Goal: Information Seeking & Learning: Check status

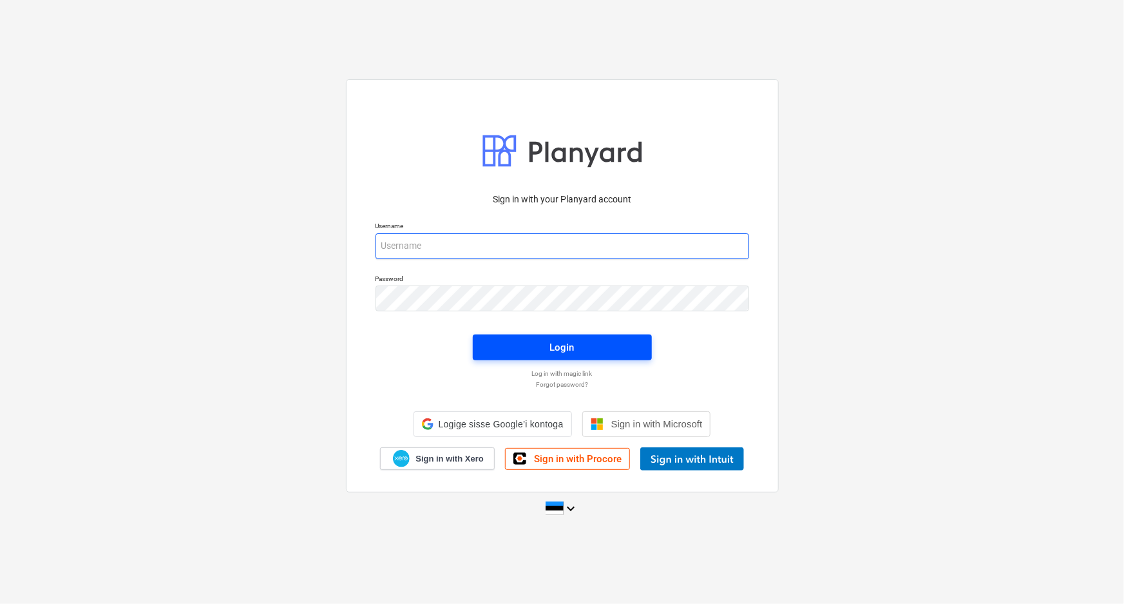
type input "[PERSON_NAME][EMAIL_ADDRESS][DOMAIN_NAME]"
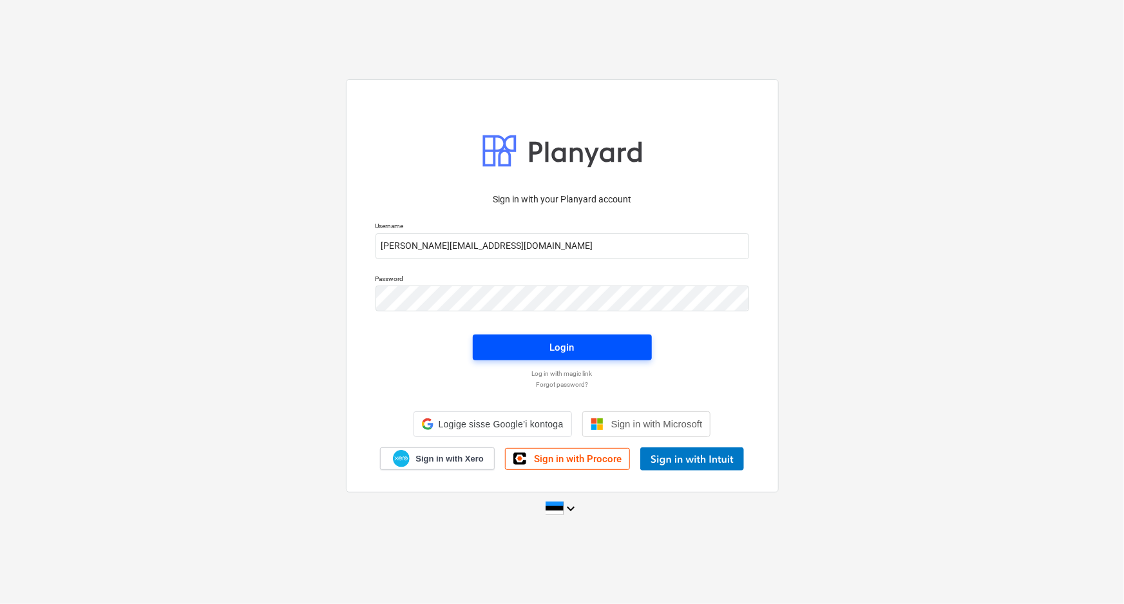
click at [582, 344] on span "Login" at bounding box center [562, 347] width 148 height 17
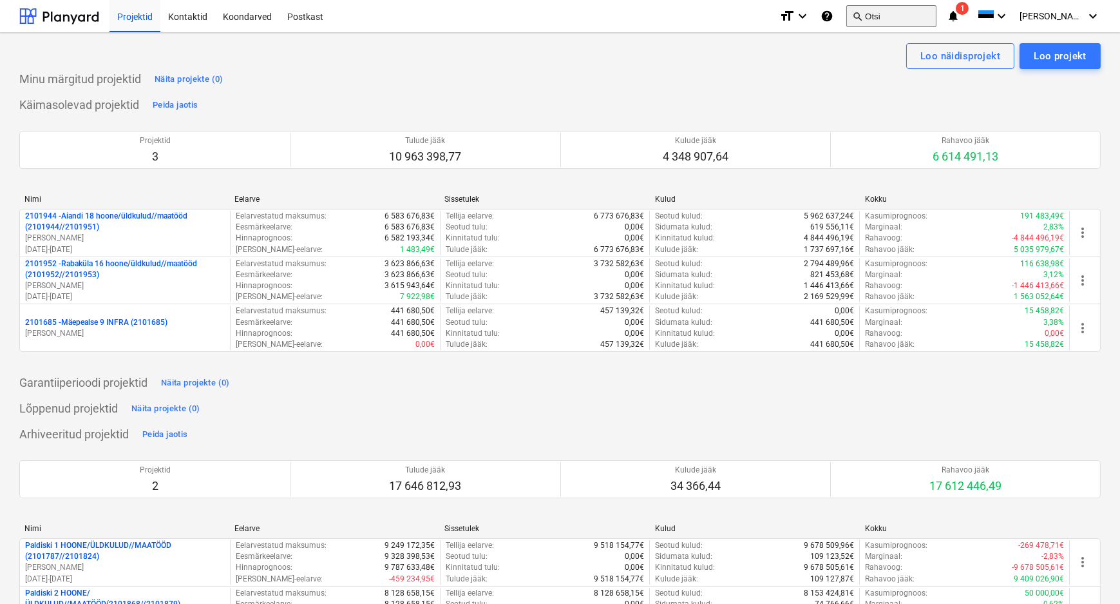
click at [914, 17] on button "search Otsi" at bounding box center [892, 16] width 90 height 22
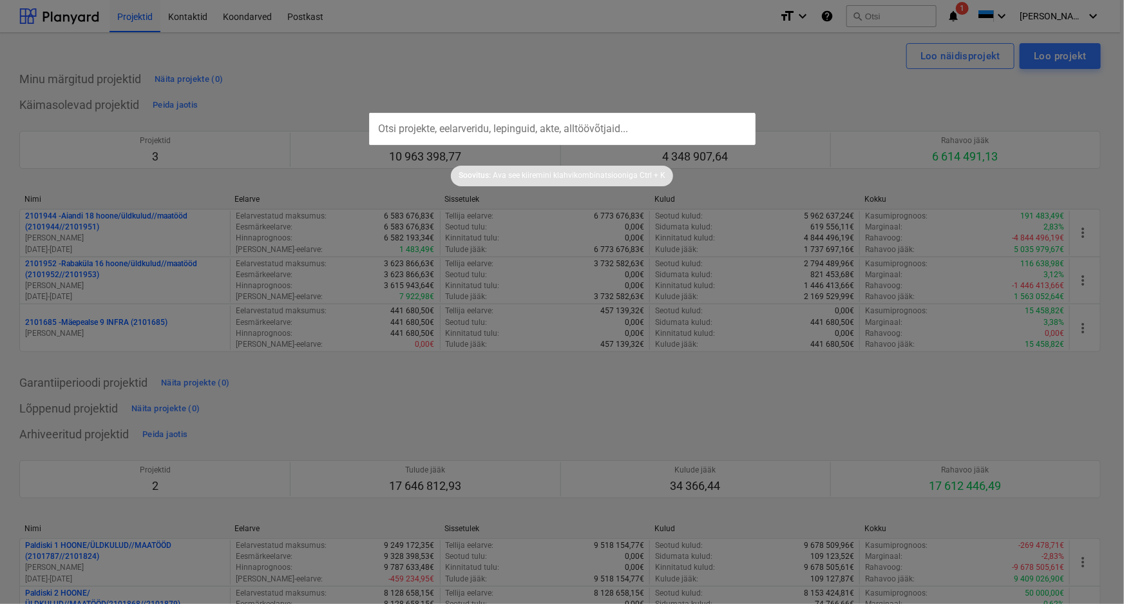
click at [522, 129] on input "text" at bounding box center [562, 129] width 387 height 32
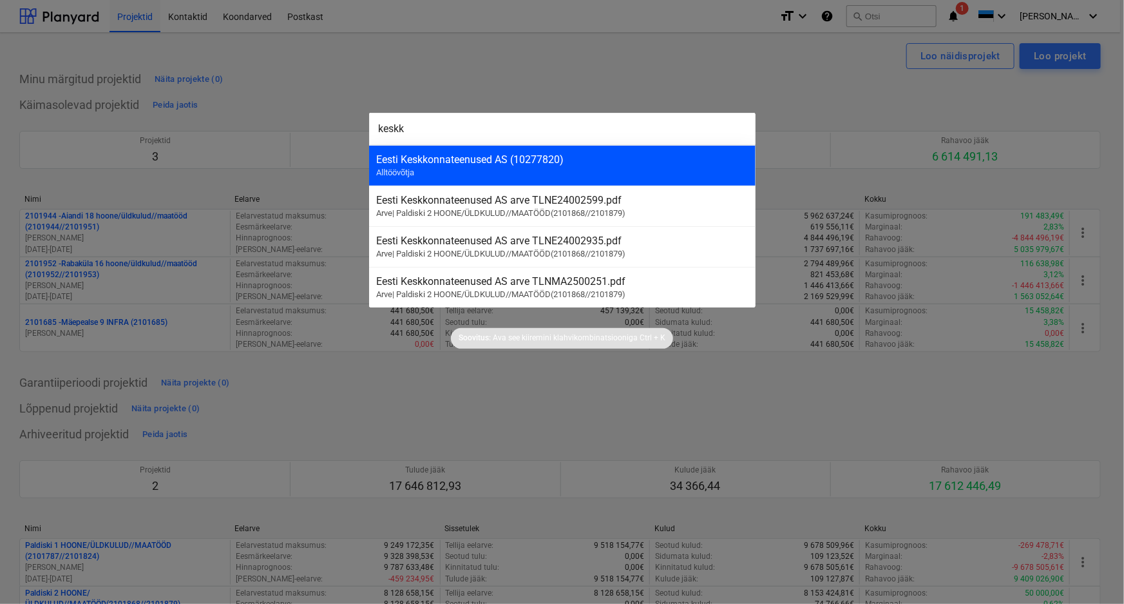
type input "keskk"
click at [461, 161] on div "Eesti Keskkonnateenused AS (10277820)" at bounding box center [562, 159] width 371 height 12
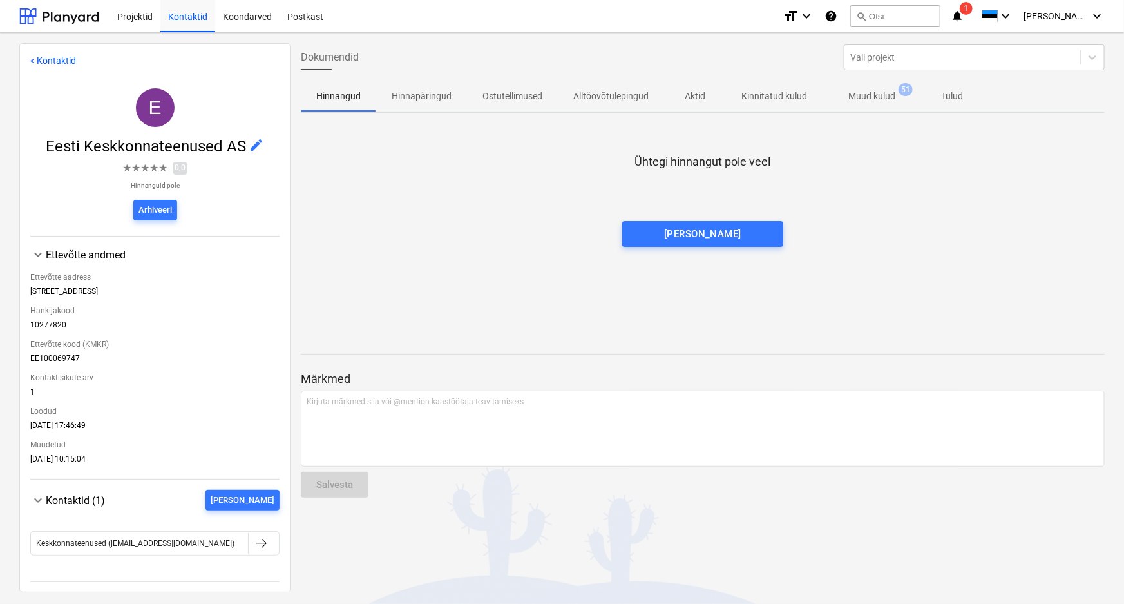
click at [619, 93] on p "Alltöövõtulepingud" at bounding box center [610, 97] width 75 height 14
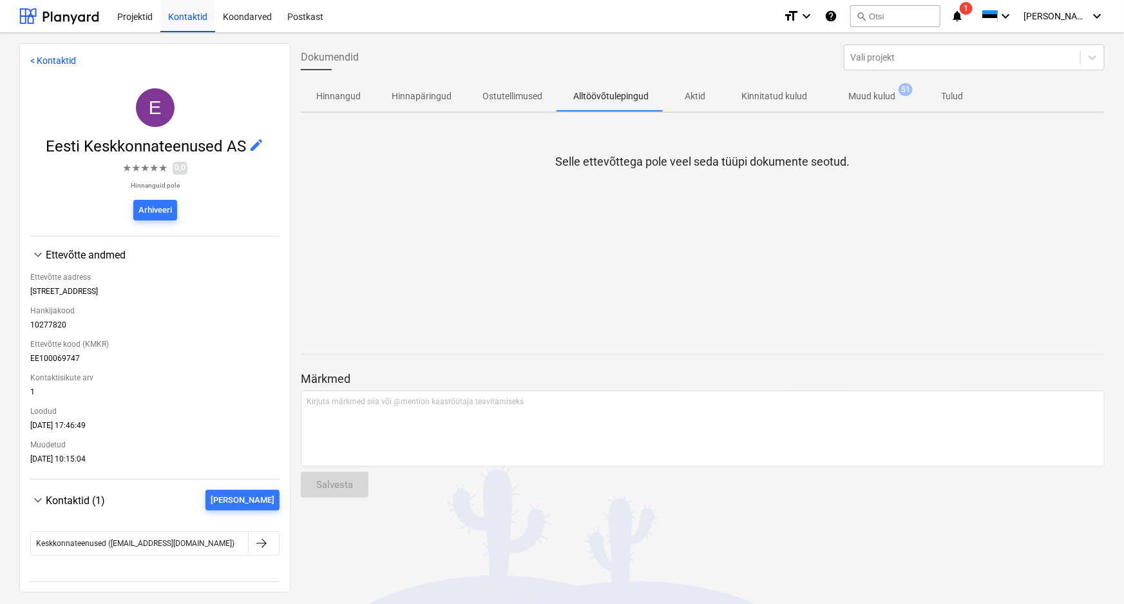
click at [702, 99] on p "Aktid" at bounding box center [695, 97] width 31 height 14
click at [780, 95] on p "Kinnitatud kulud" at bounding box center [775, 97] width 66 height 14
click at [869, 92] on p "Muud kulud" at bounding box center [872, 97] width 47 height 14
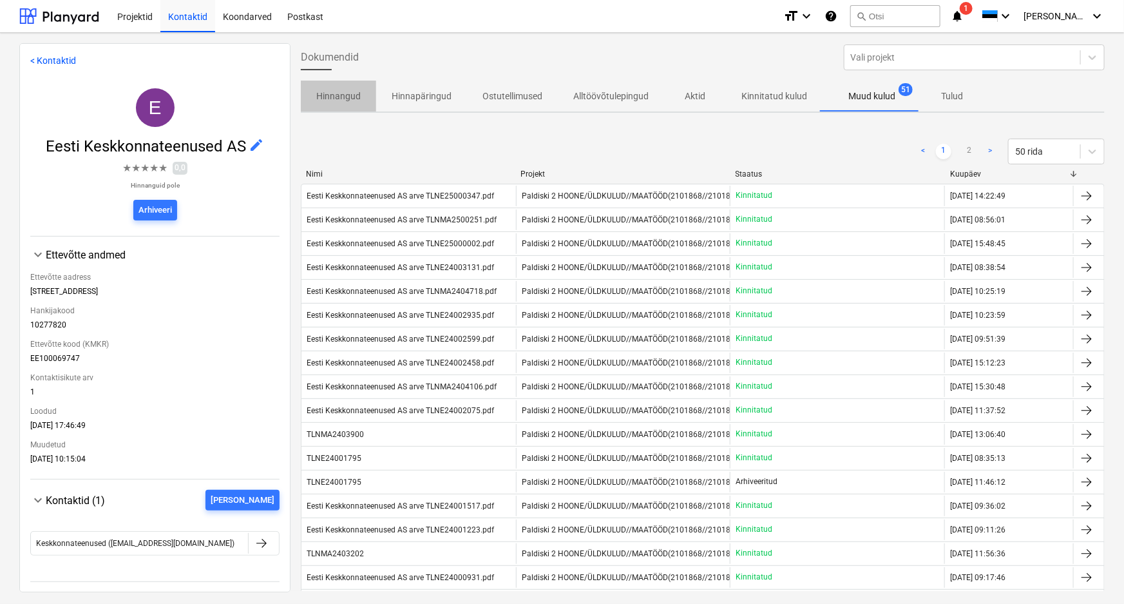
click at [345, 91] on p "Hinnangud" at bounding box center [338, 97] width 44 height 14
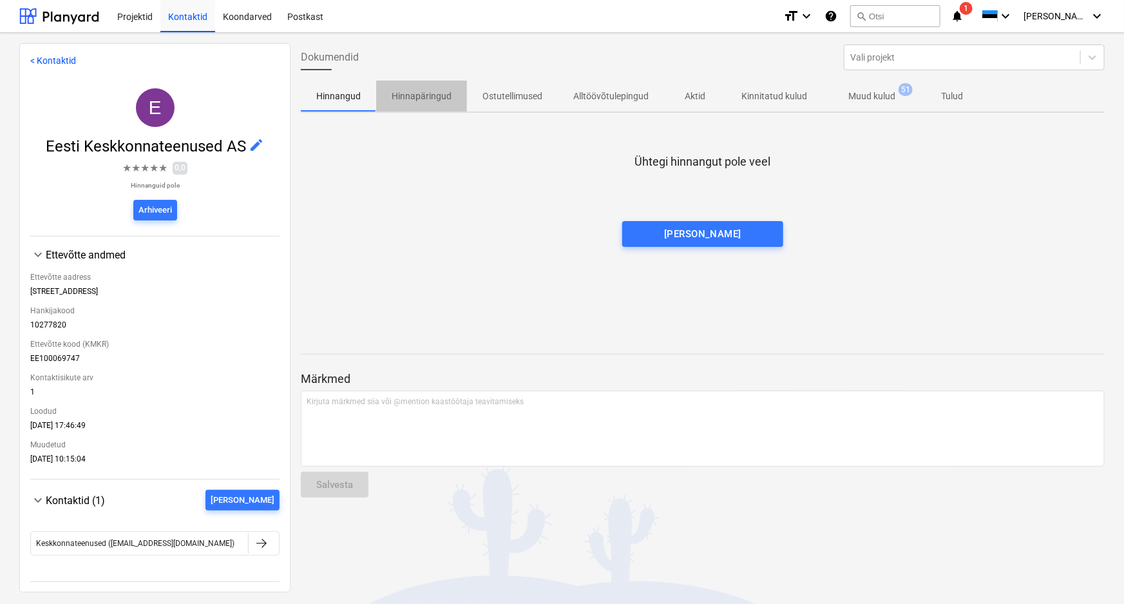
click at [423, 94] on p "Hinnapäringud" at bounding box center [422, 97] width 60 height 14
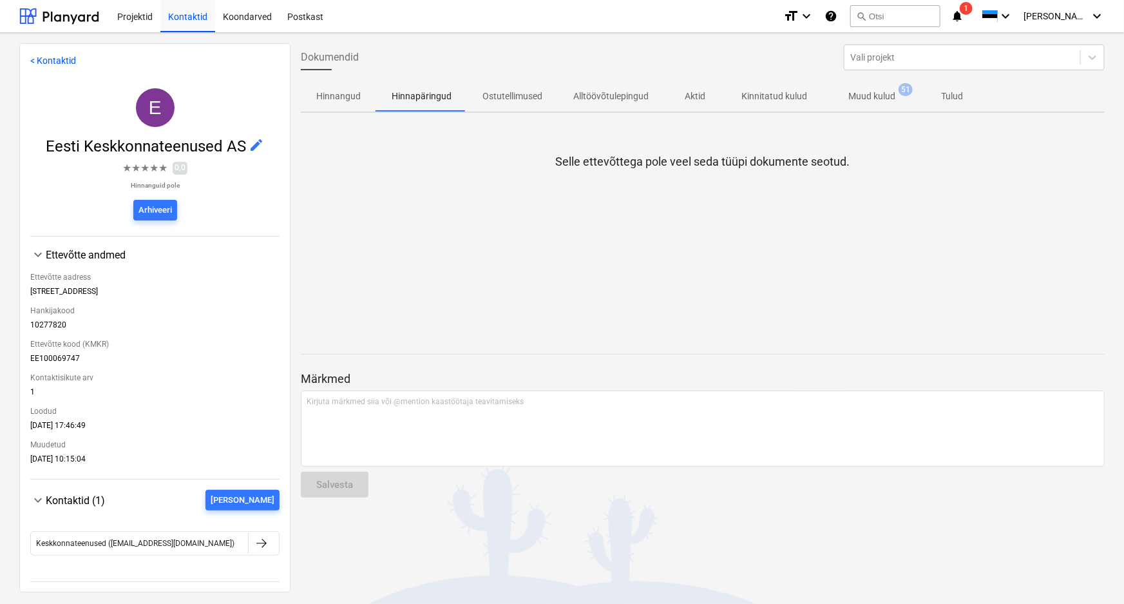
click at [501, 93] on p "Ostutellimused" at bounding box center [513, 97] width 60 height 14
click at [615, 90] on p "Alltöövõtulepingud" at bounding box center [610, 97] width 75 height 14
click at [962, 91] on p "Tulud" at bounding box center [952, 97] width 31 height 14
click at [852, 97] on p "Muud kulud" at bounding box center [872, 97] width 47 height 14
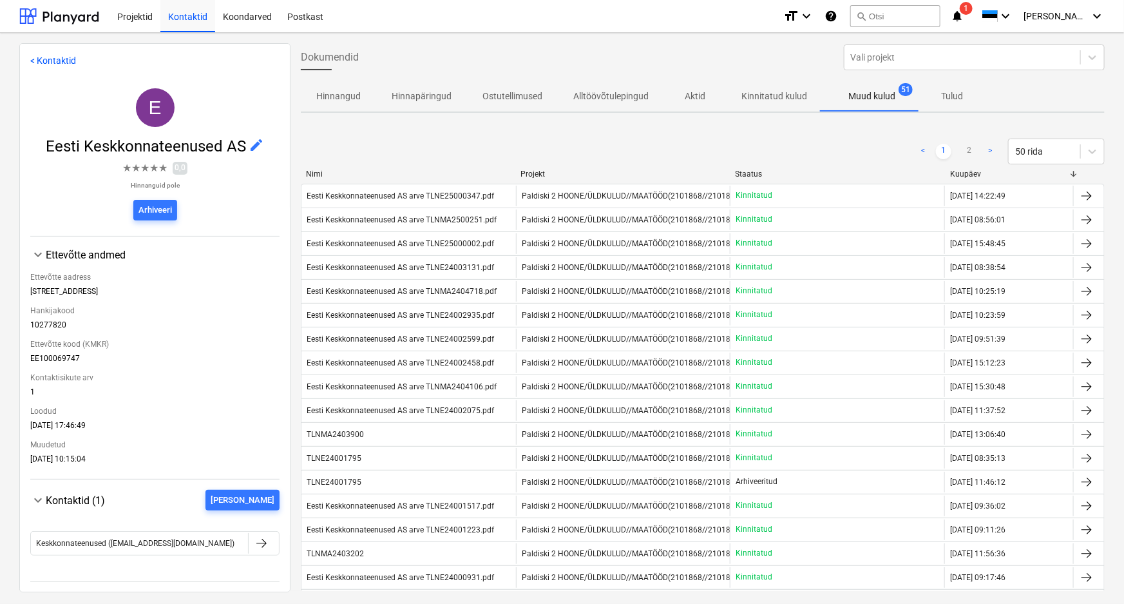
click at [773, 95] on p "Kinnitatud kulud" at bounding box center [775, 97] width 66 height 14
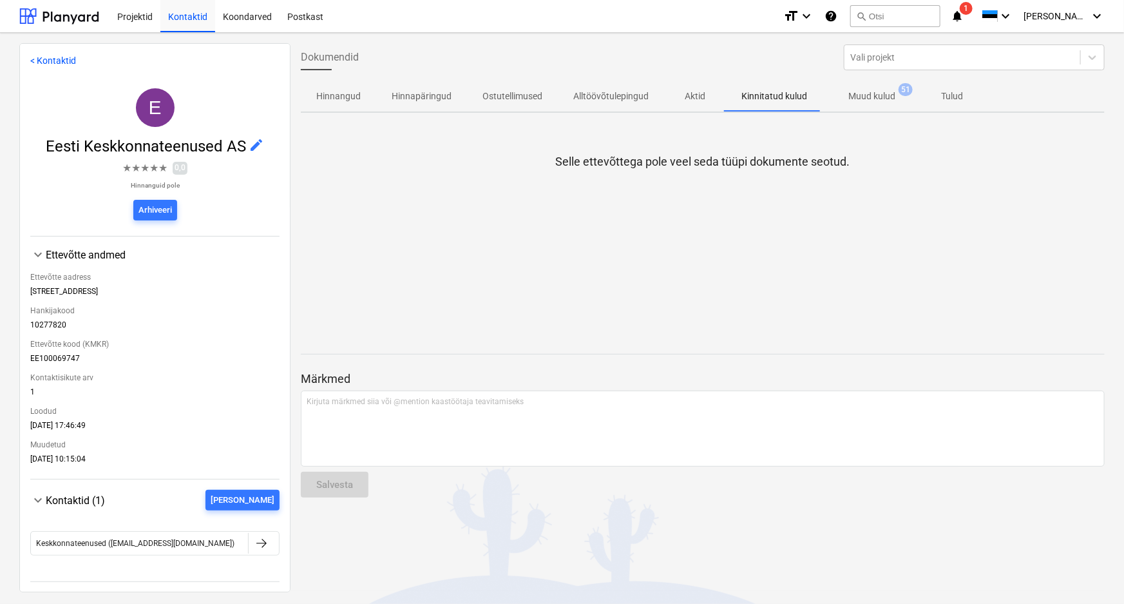
click at [690, 91] on p "Aktid" at bounding box center [695, 97] width 31 height 14
click at [628, 95] on p "Alltöövõtulepingud" at bounding box center [610, 97] width 75 height 14
click at [878, 91] on p "Muud kulud" at bounding box center [872, 97] width 47 height 14
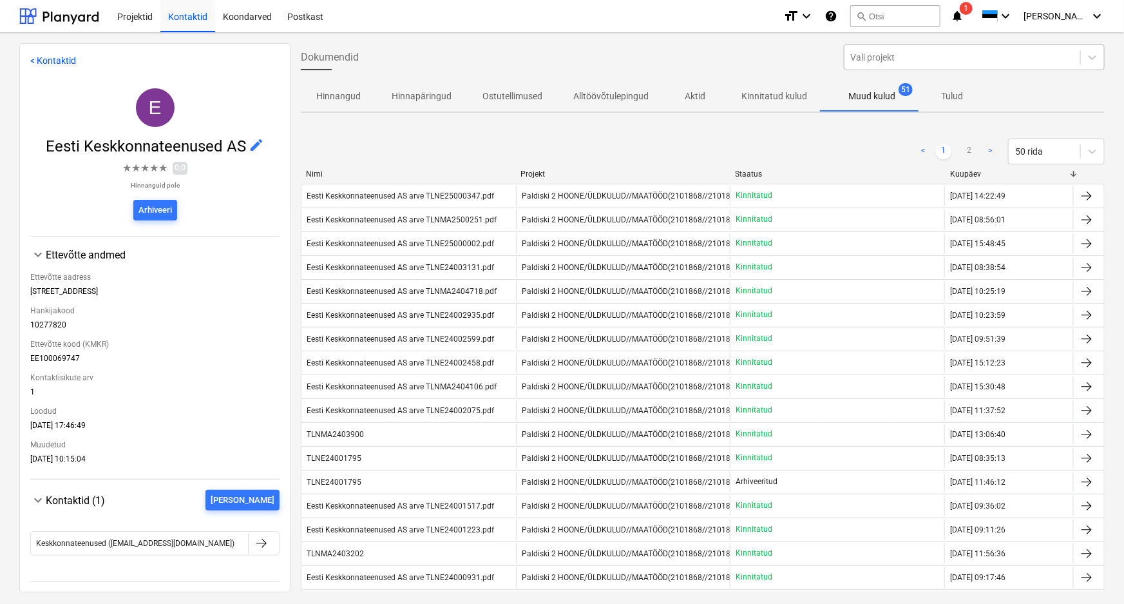
click at [874, 52] on div at bounding box center [962, 57] width 223 height 13
type input "g"
click at [876, 95] on p "Muud kulud" at bounding box center [872, 97] width 47 height 14
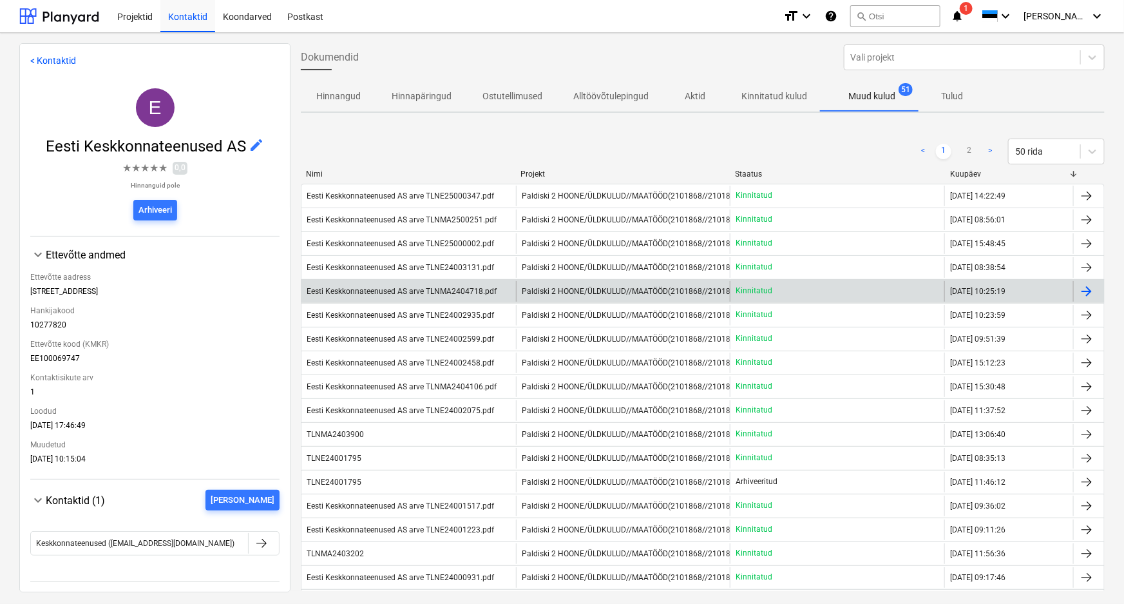
click at [356, 288] on div "Eesti Keskkonnateenused AS arve TLNMA2404718.pdf" at bounding box center [402, 291] width 190 height 9
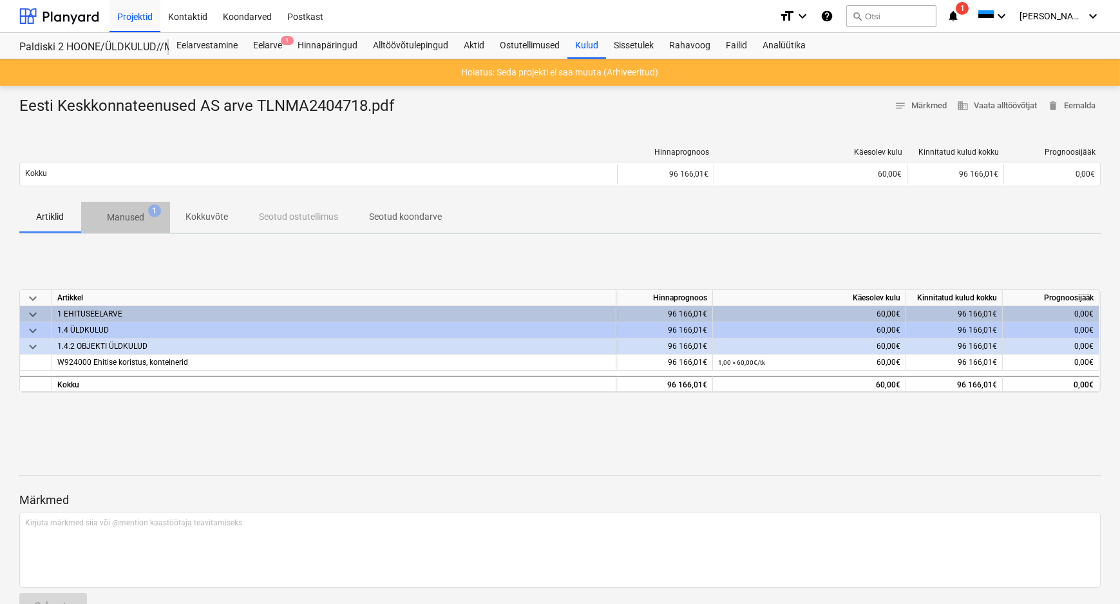
click at [129, 212] on p "Manused" at bounding box center [125, 218] width 37 height 14
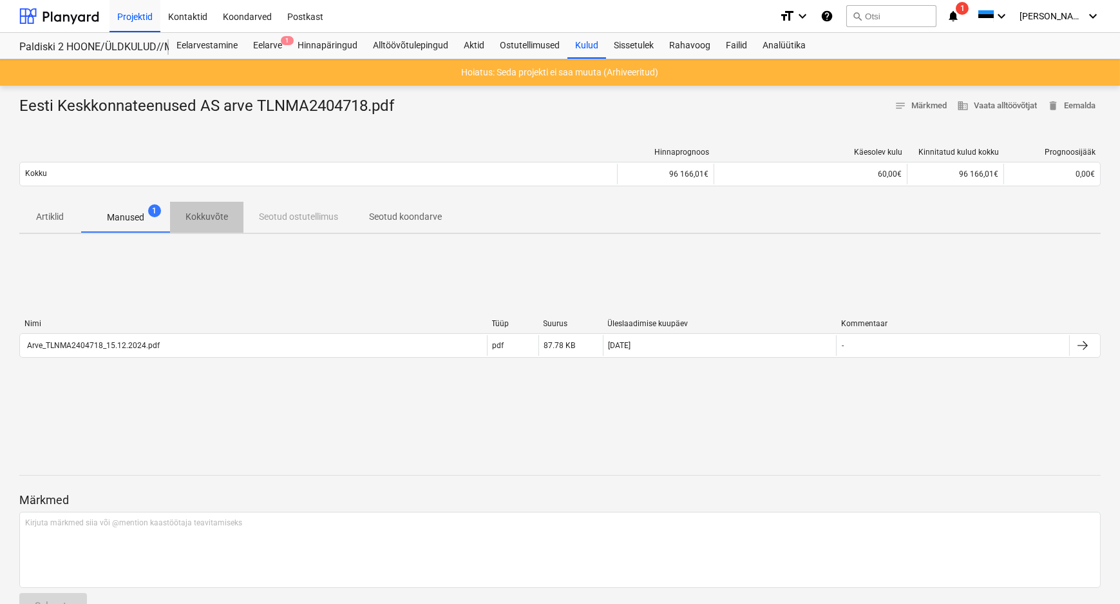
click at [209, 213] on p "Kokkuvõte" at bounding box center [207, 217] width 43 height 14
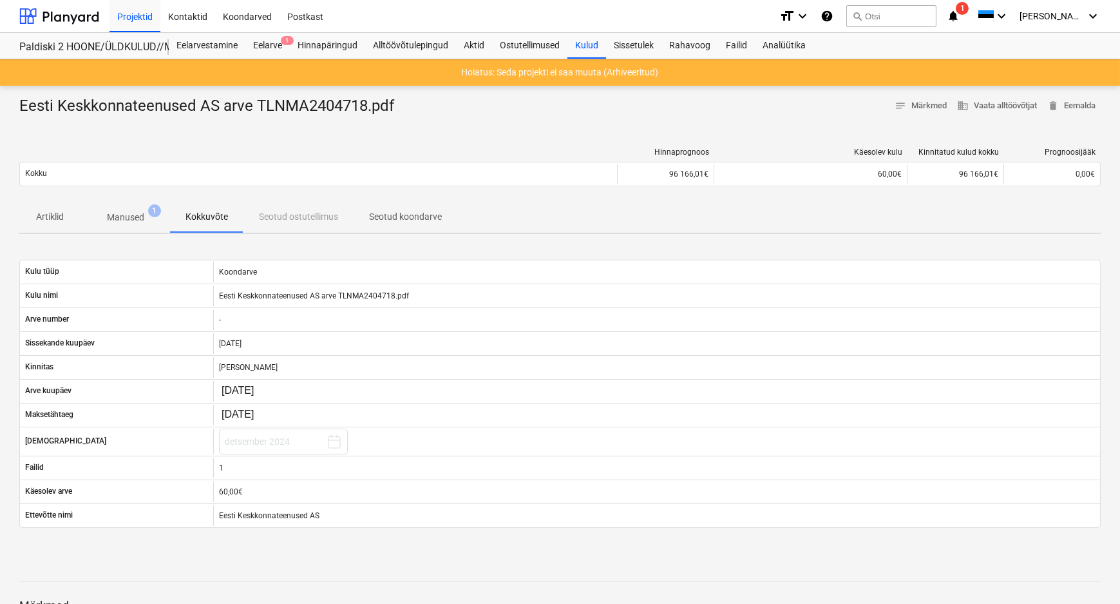
click at [46, 213] on p "Artiklid" at bounding box center [50, 217] width 31 height 14
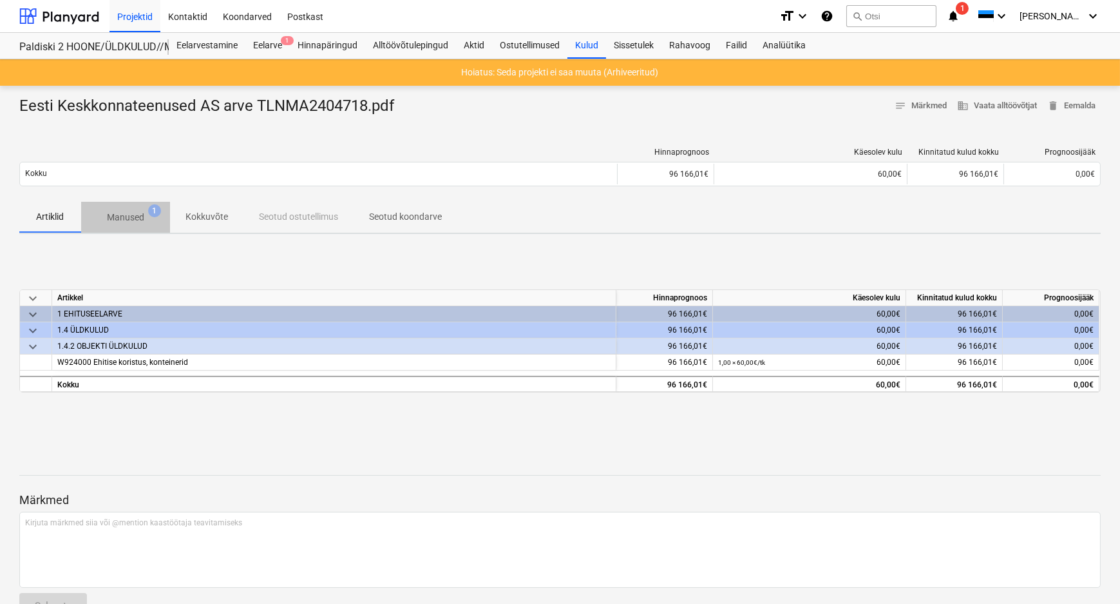
click at [130, 212] on p "Manused" at bounding box center [125, 218] width 37 height 14
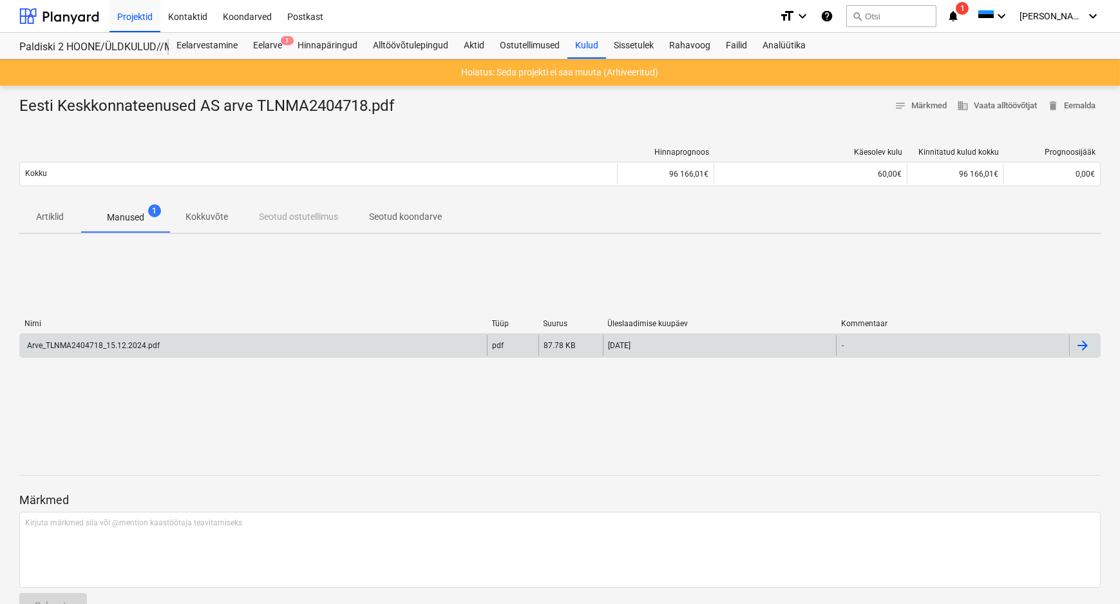
click at [1089, 343] on div at bounding box center [1082, 345] width 15 height 15
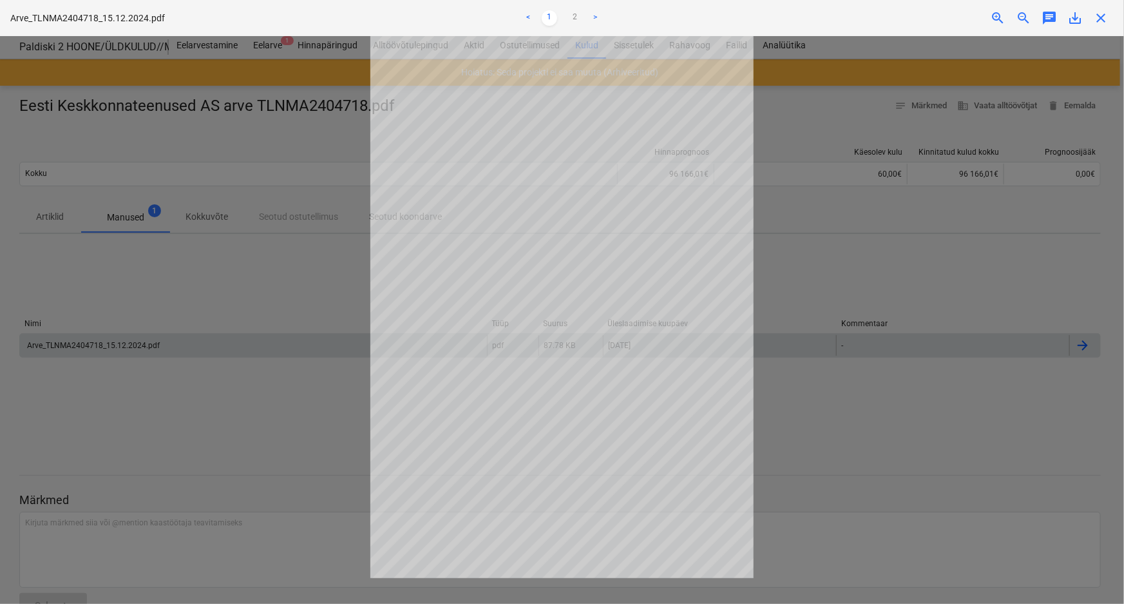
click at [316, 441] on div at bounding box center [562, 320] width 1124 height 568
click at [268, 237] on div at bounding box center [562, 320] width 1124 height 568
click at [566, 13] on ul "< 1 2 >" at bounding box center [562, 17] width 368 height 15
click at [573, 16] on link "2" at bounding box center [575, 17] width 15 height 15
click at [548, 17] on link "1" at bounding box center [549, 17] width 15 height 15
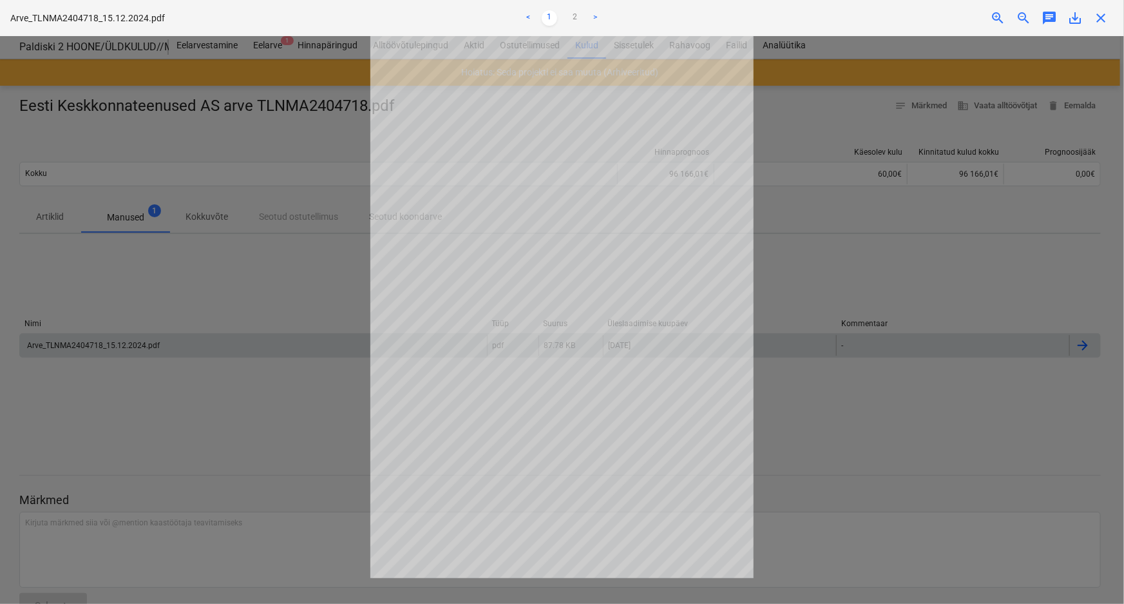
click at [320, 410] on div at bounding box center [562, 320] width 1124 height 568
click at [1099, 23] on span "close" at bounding box center [1100, 17] width 15 height 15
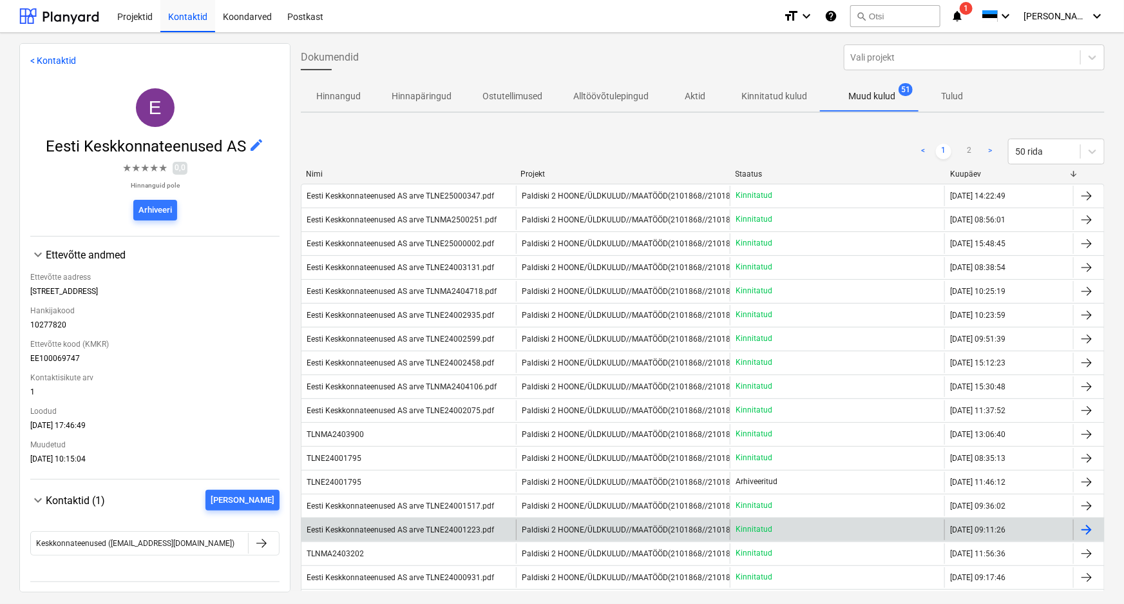
scroll to position [58, 0]
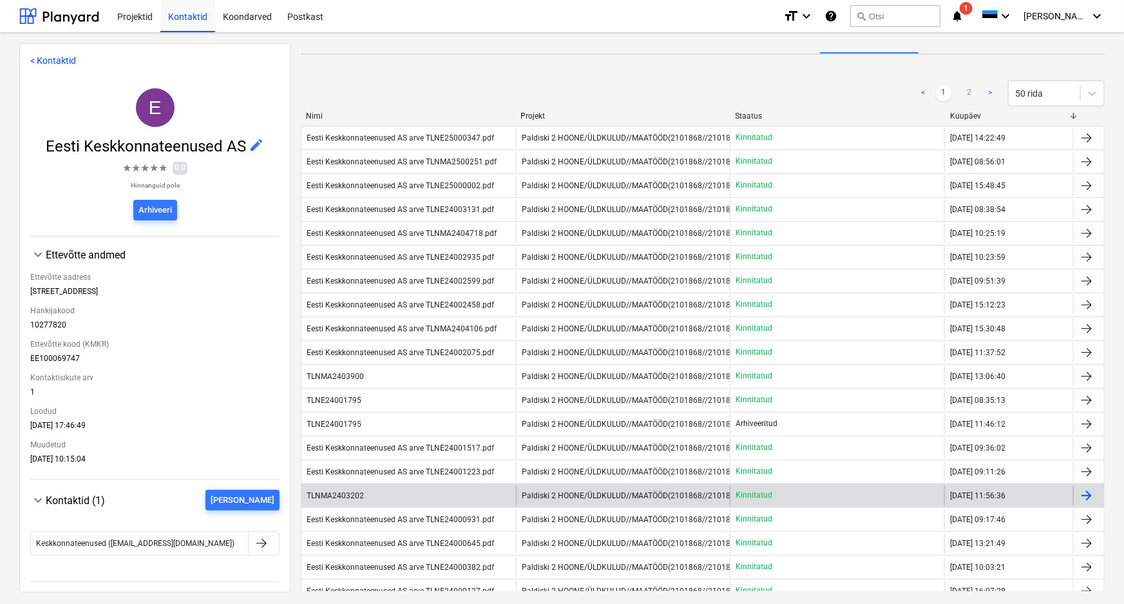
click at [374, 492] on div "TLNMA2403202" at bounding box center [409, 495] width 215 height 21
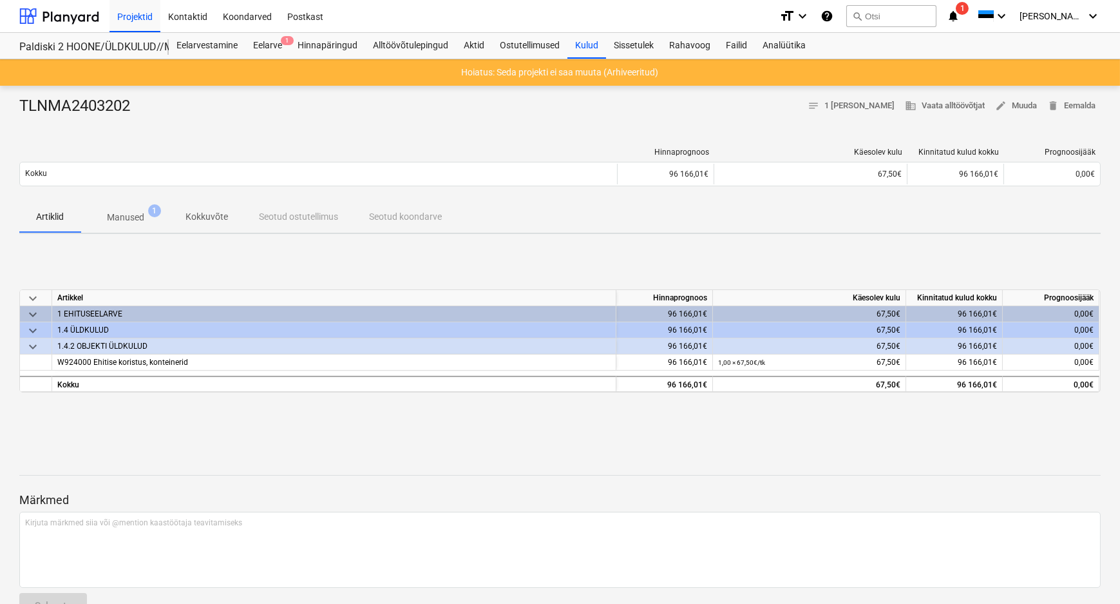
click at [124, 226] on span "Manused 1" at bounding box center [125, 217] width 89 height 23
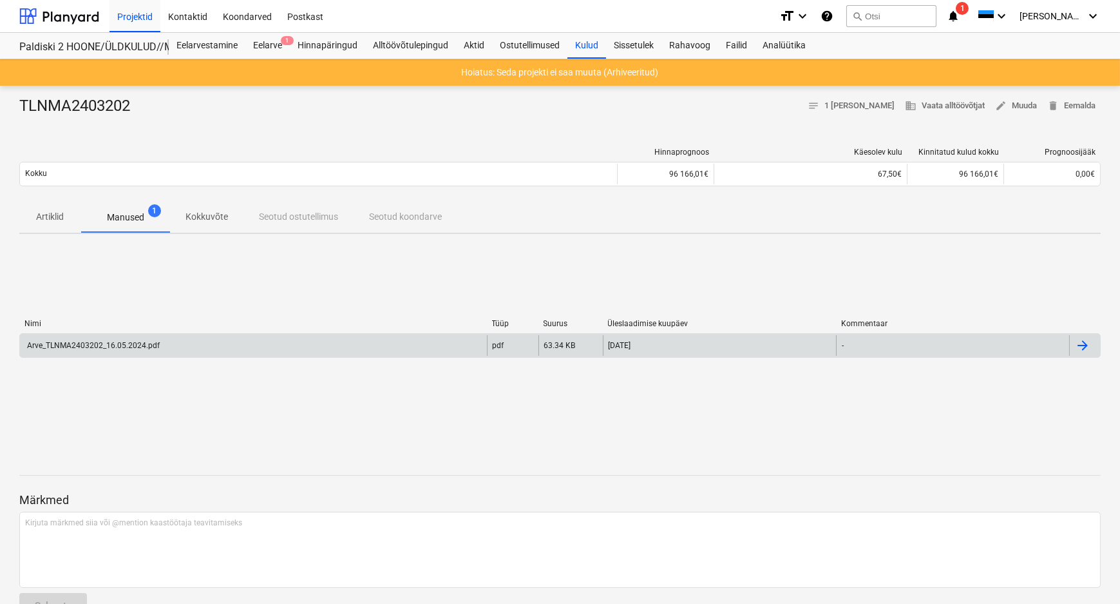
click at [135, 347] on div "Arve_TLNMA2403202_16.05.2024.pdf" at bounding box center [92, 345] width 135 height 9
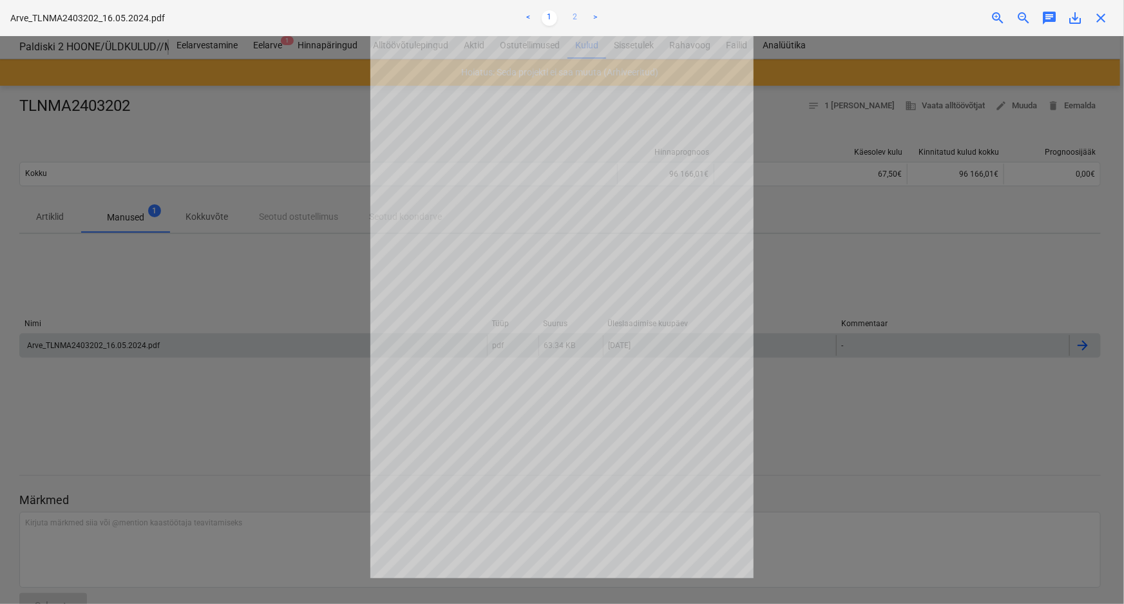
click at [574, 12] on link "2" at bounding box center [575, 17] width 15 height 15
click at [548, 14] on link "1" at bounding box center [549, 17] width 15 height 15
click at [1100, 16] on span "close" at bounding box center [1100, 17] width 15 height 15
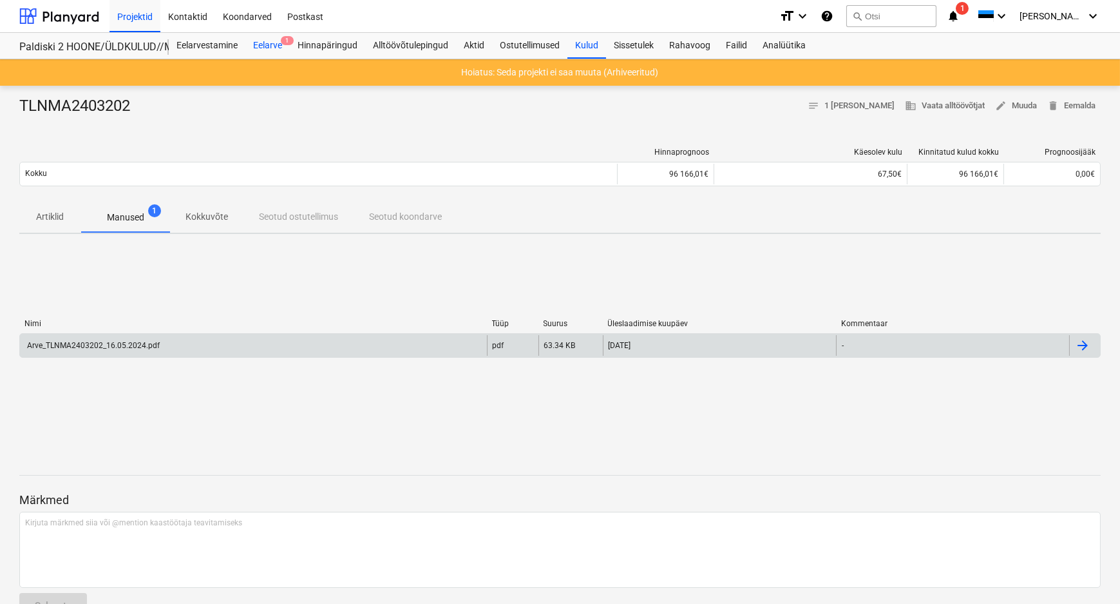
click at [274, 45] on div "Eelarve 1" at bounding box center [267, 46] width 44 height 26
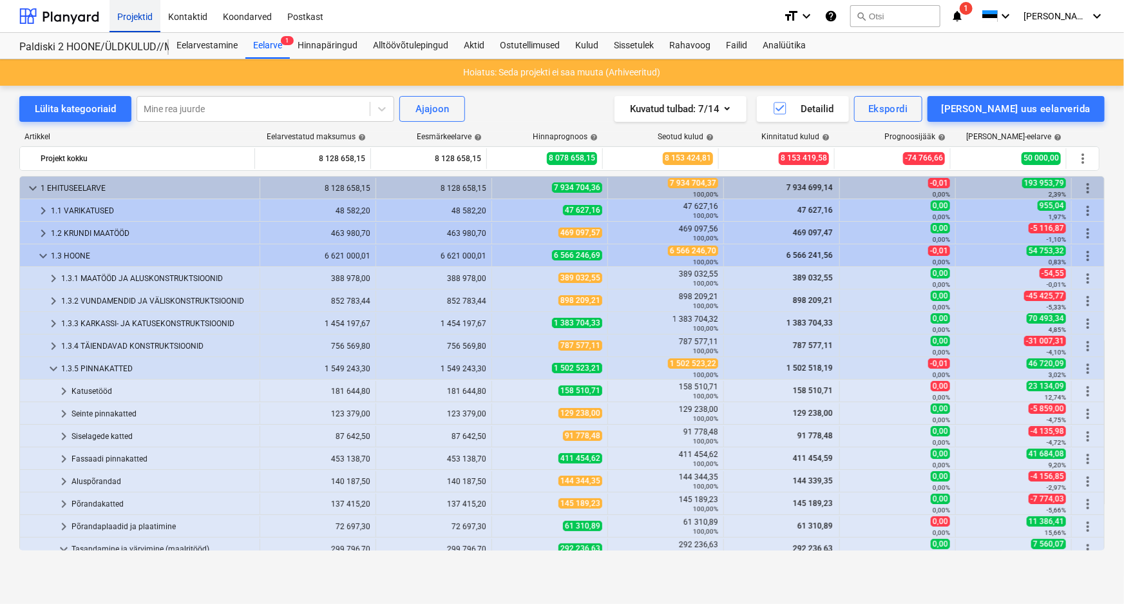
click at [129, 16] on div "Projektid" at bounding box center [135, 15] width 51 height 33
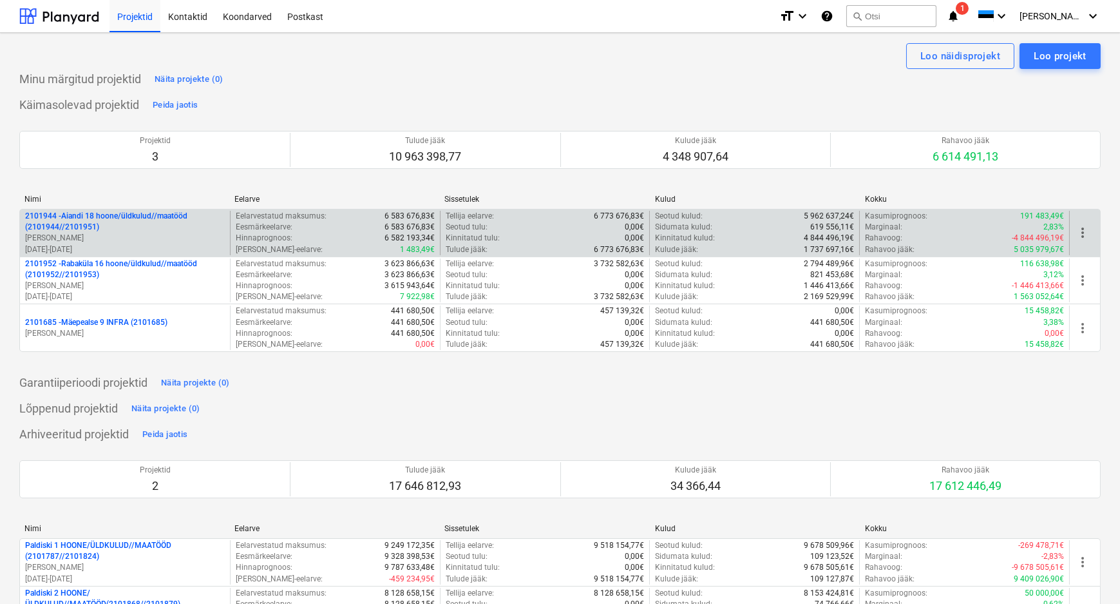
click at [91, 220] on p "2101944 - Aiandi 18 hoone/üldkulud//maatööd (2101944//2101951)" at bounding box center [125, 222] width 200 height 22
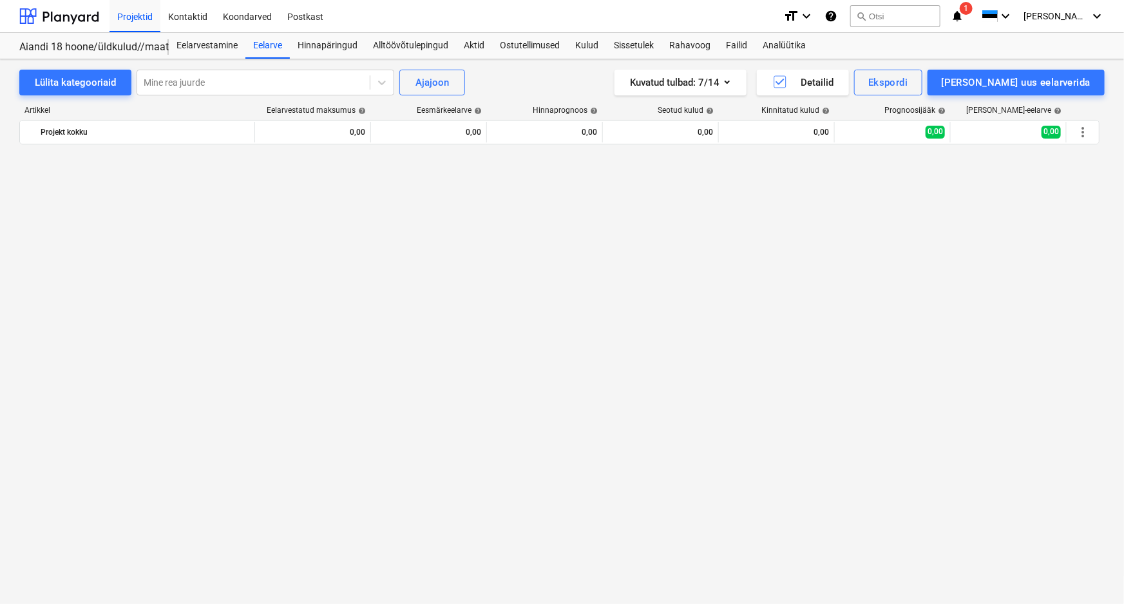
scroll to position [907, 0]
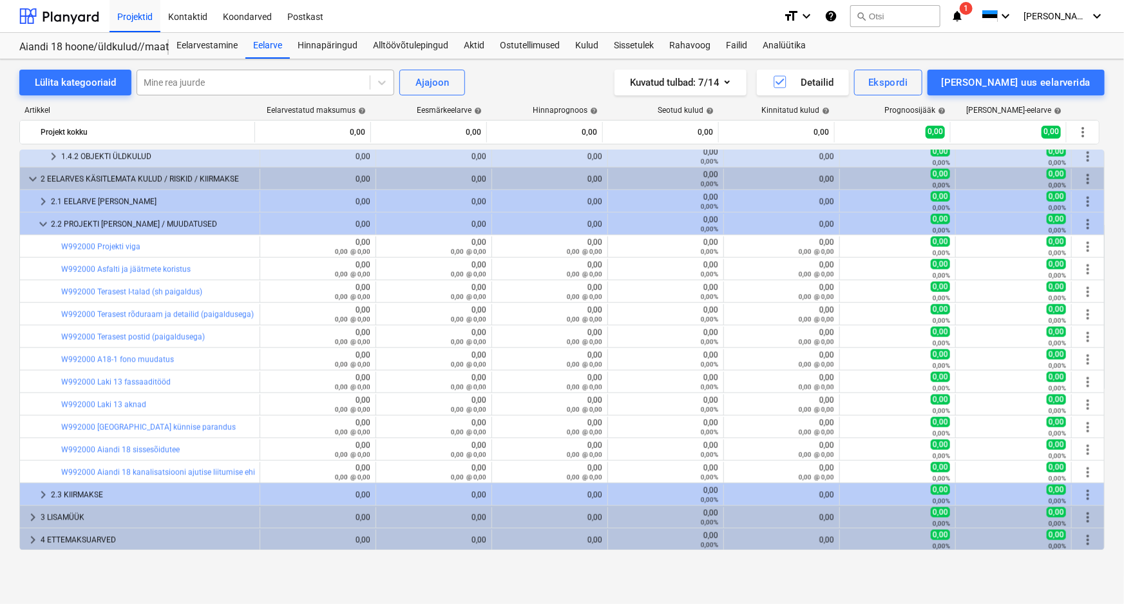
click at [250, 81] on div at bounding box center [254, 82] width 220 height 13
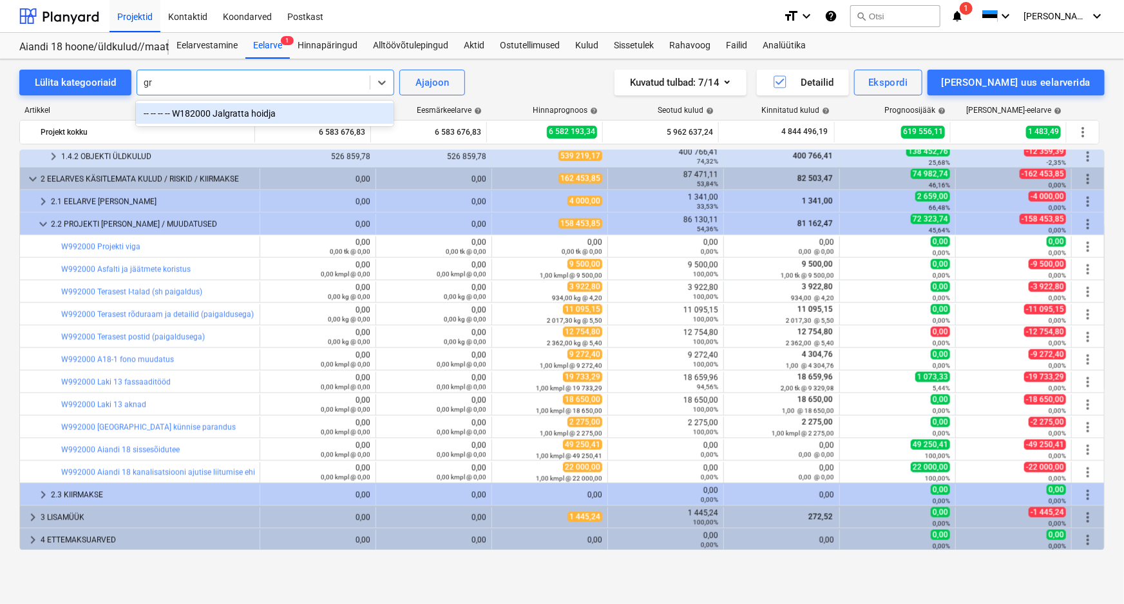
type input "g"
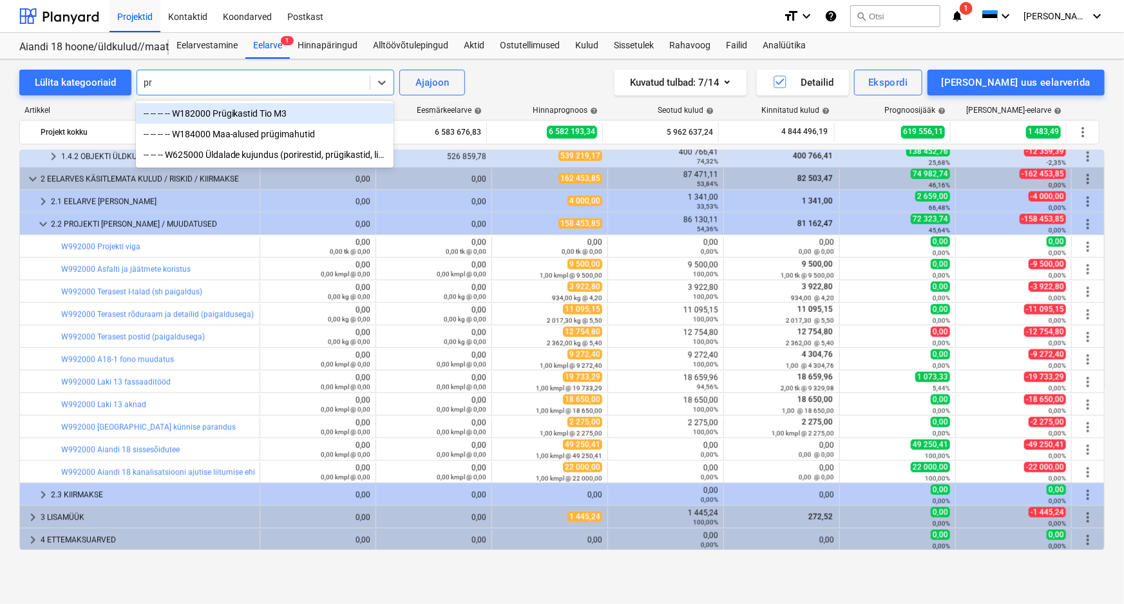
type input "p"
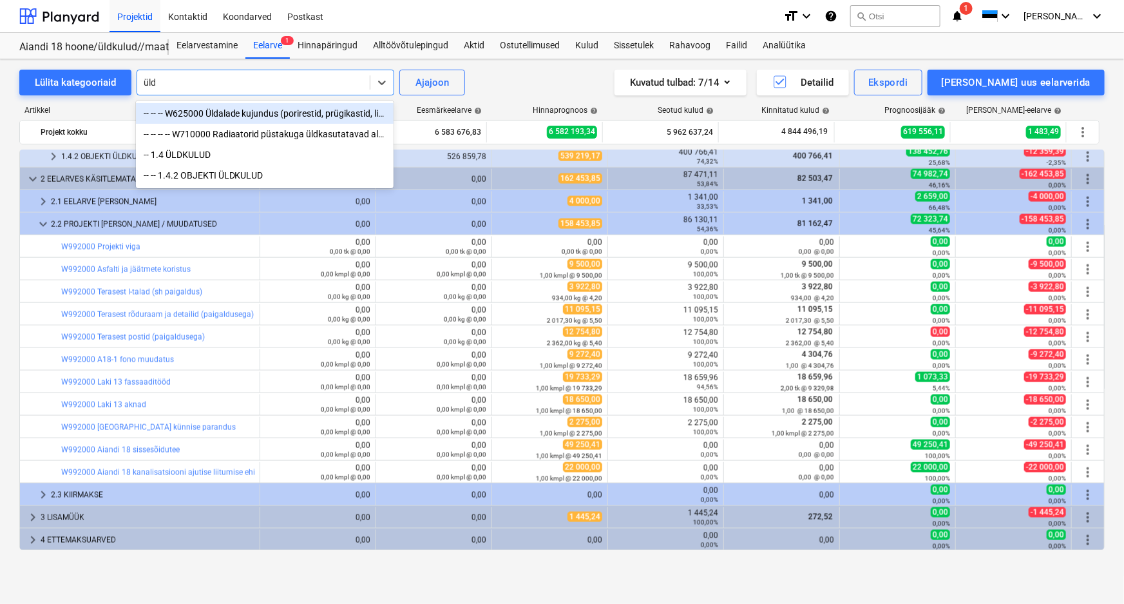
type input "üldk"
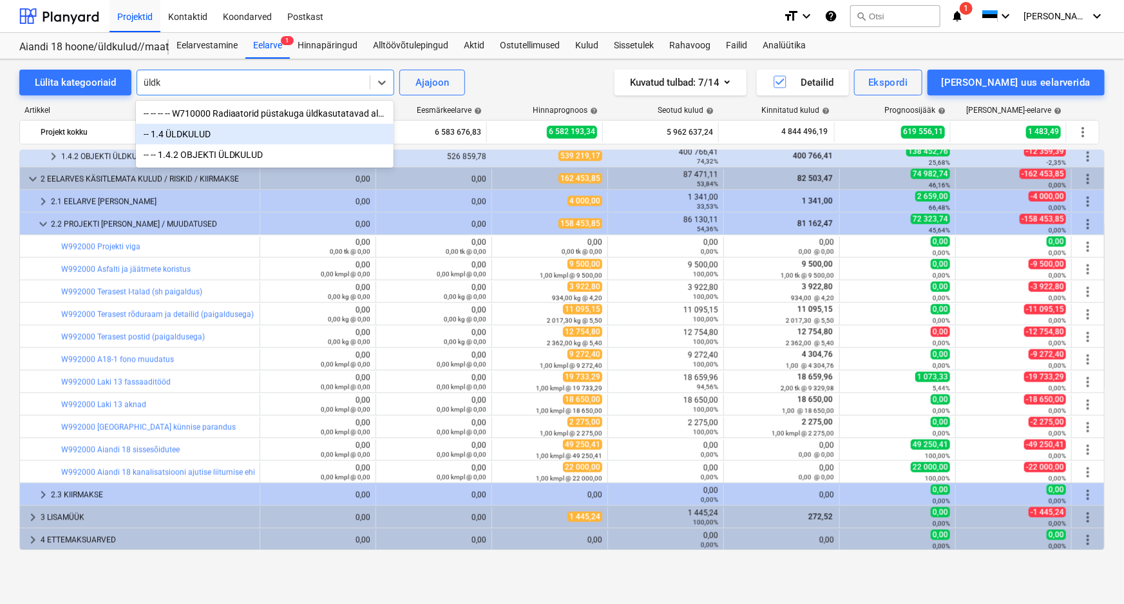
click at [198, 138] on div "-- 1.4 ÜLDKULUD" at bounding box center [265, 134] width 258 height 21
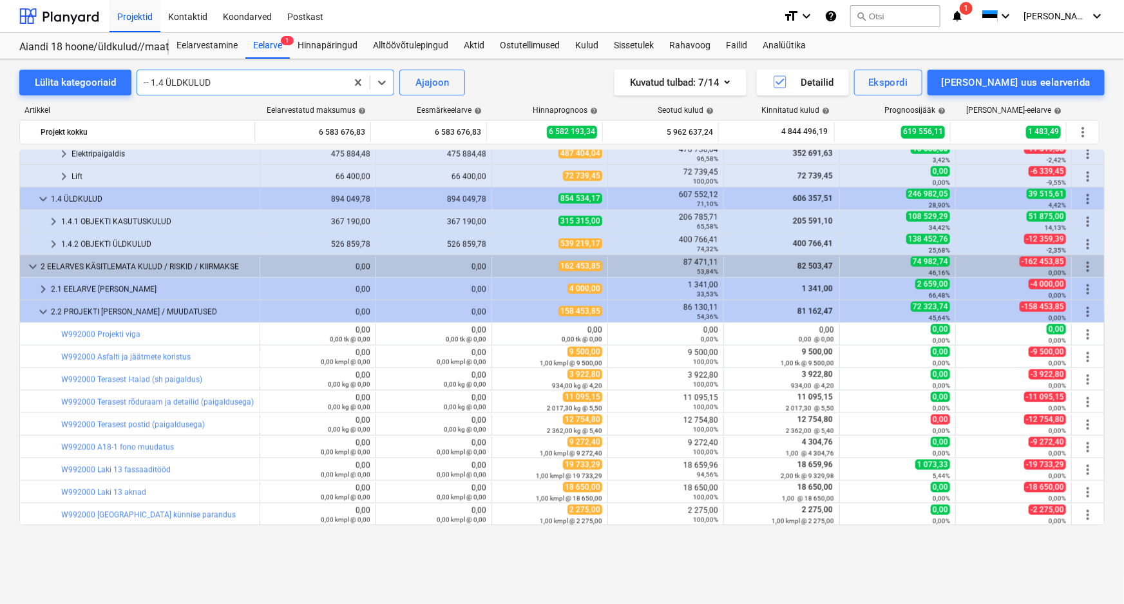
scroll to position [761, 0]
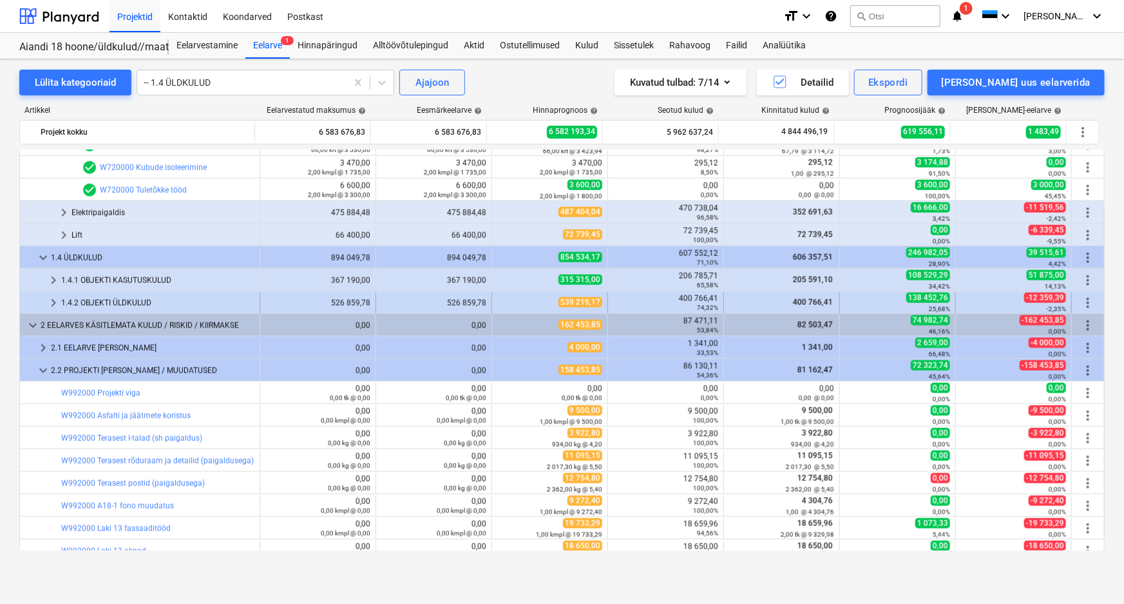
click at [91, 302] on div "1.4.2 OBJEKTI ÜLDKULUD" at bounding box center [157, 303] width 193 height 21
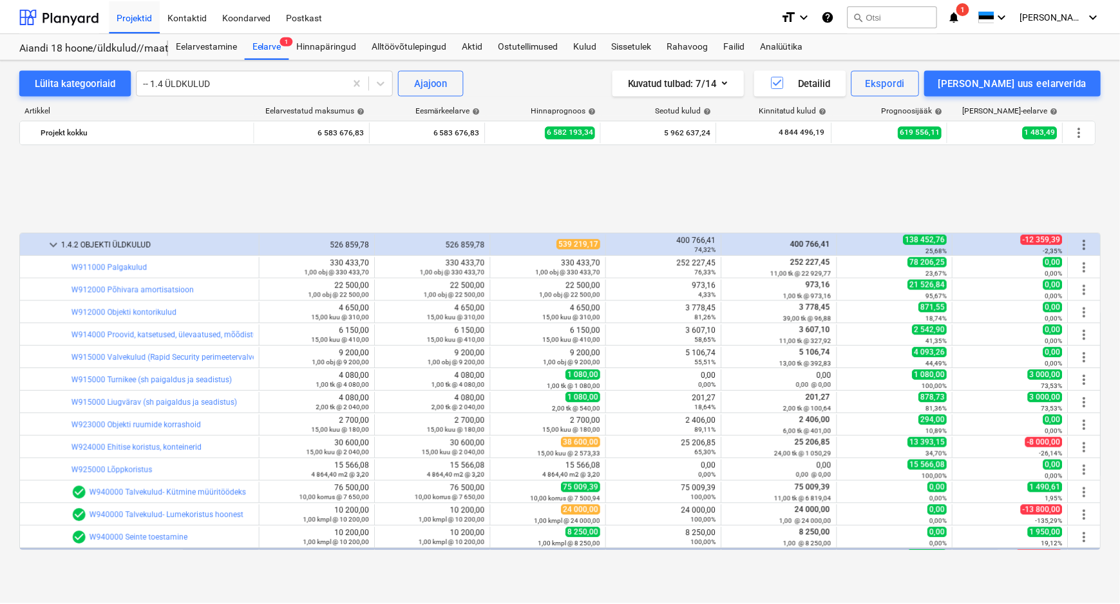
scroll to position [937, 0]
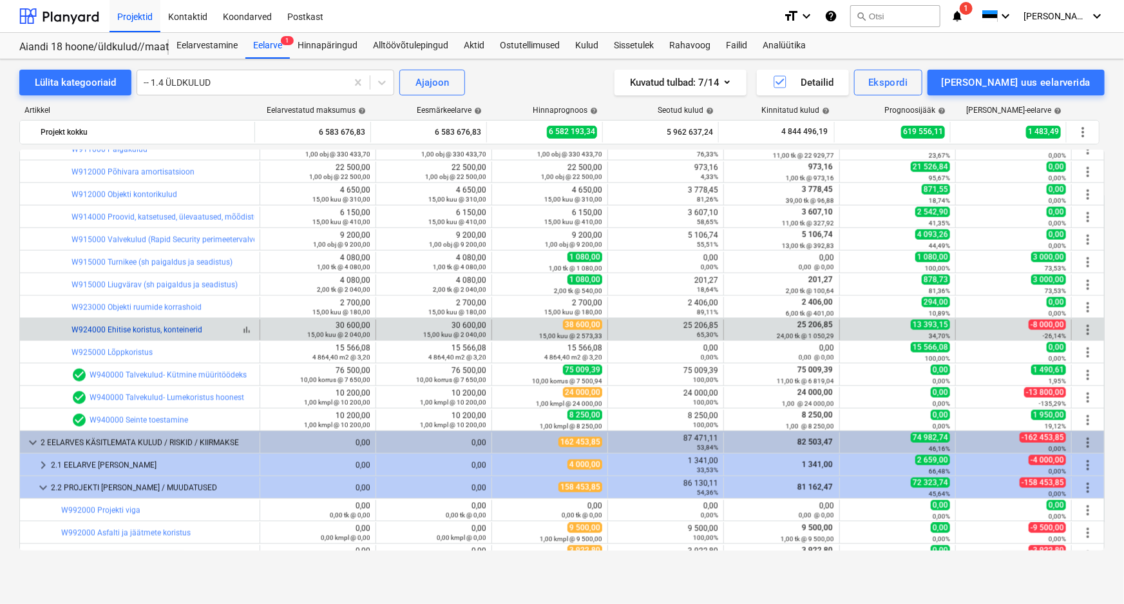
click at [156, 326] on link "W924000 Ehitise koristus, konteinerid" at bounding box center [137, 329] width 131 height 9
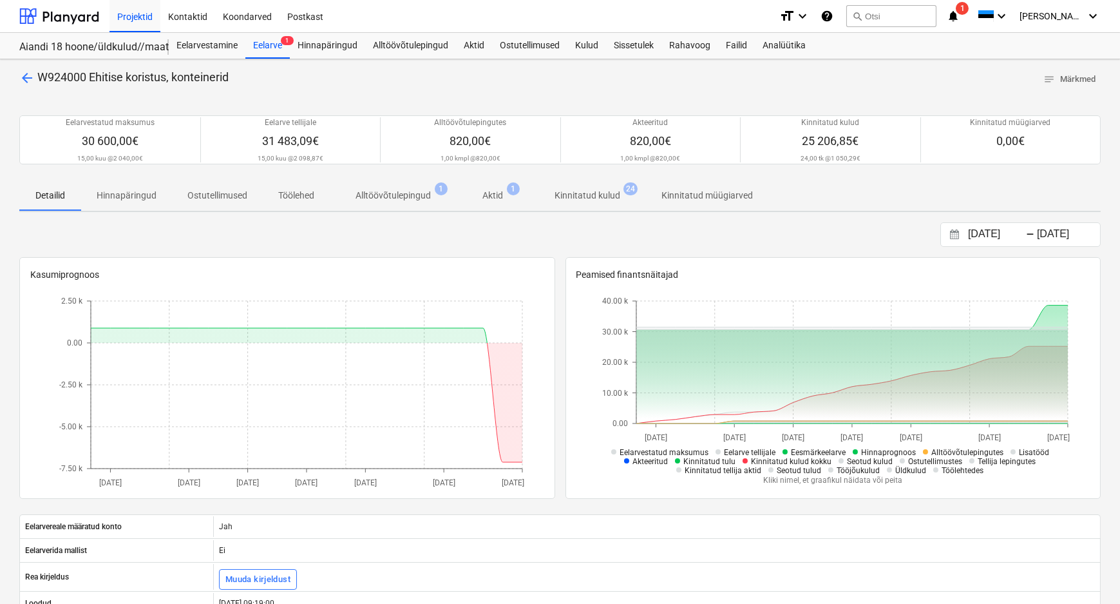
click at [428, 191] on p "Alltöövõtulepingud" at bounding box center [393, 196] width 75 height 14
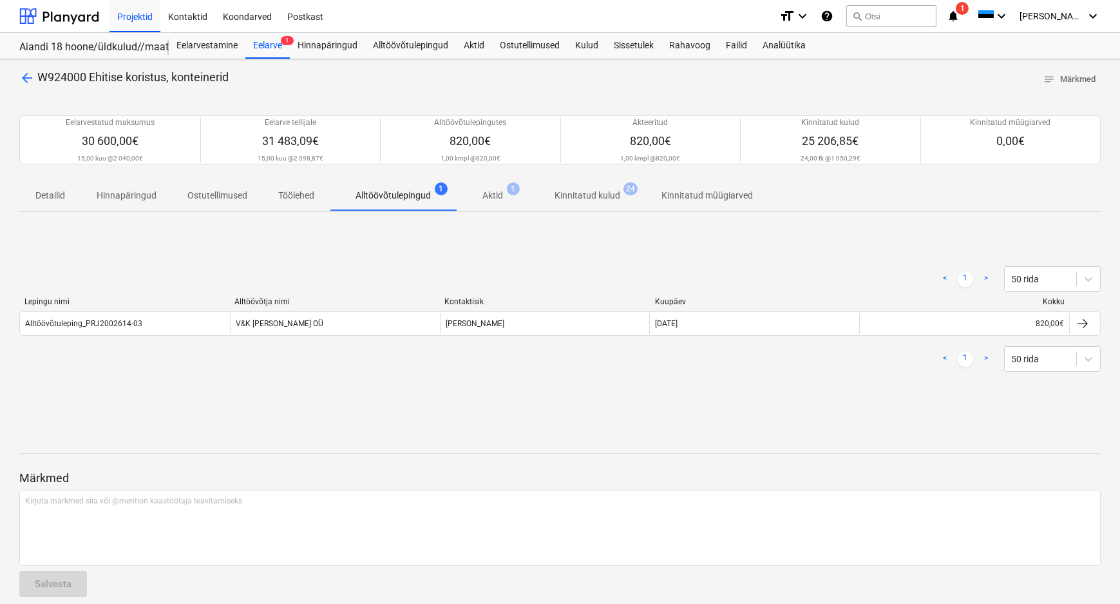
click at [604, 195] on p "Kinnitatud kulud" at bounding box center [588, 196] width 66 height 14
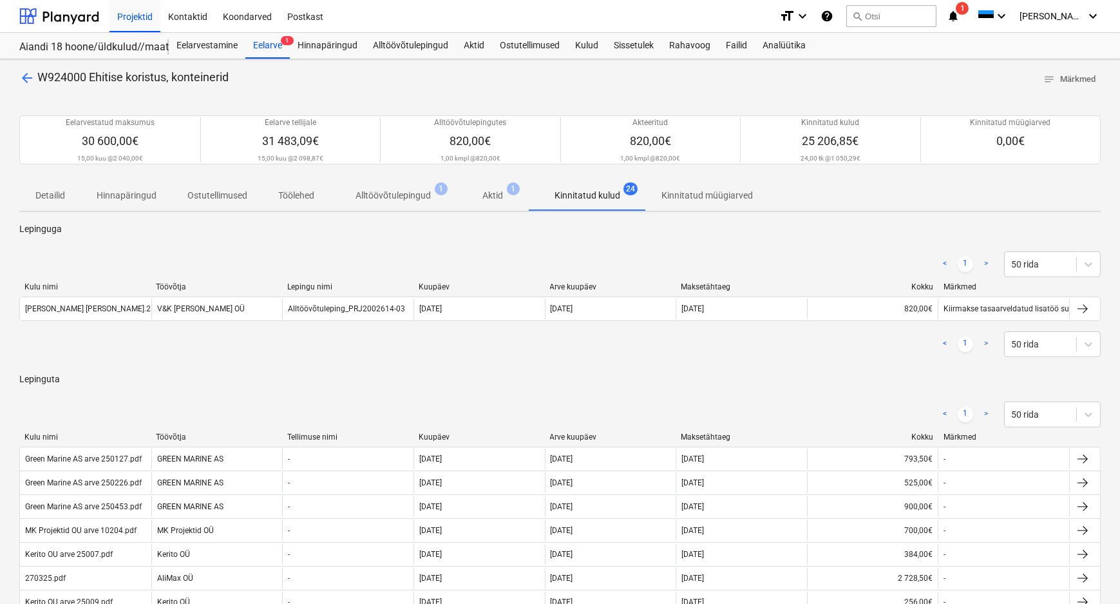
click at [498, 193] on p "Aktid" at bounding box center [493, 196] width 21 height 14
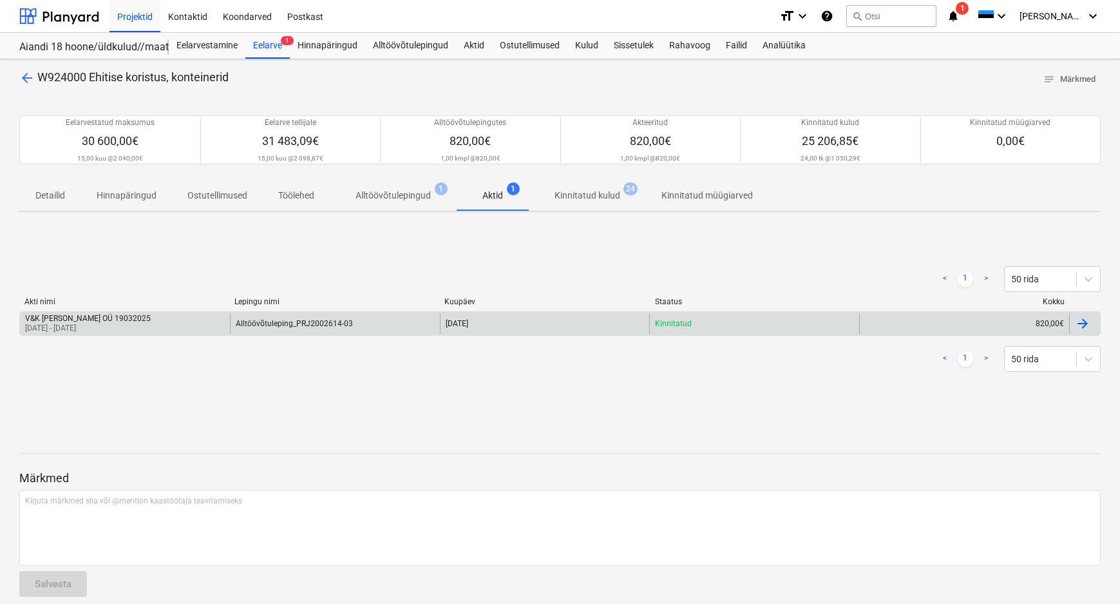
click at [75, 318] on div "V&K [PERSON_NAME] OÜ 19032025" at bounding box center [88, 318] width 126 height 9
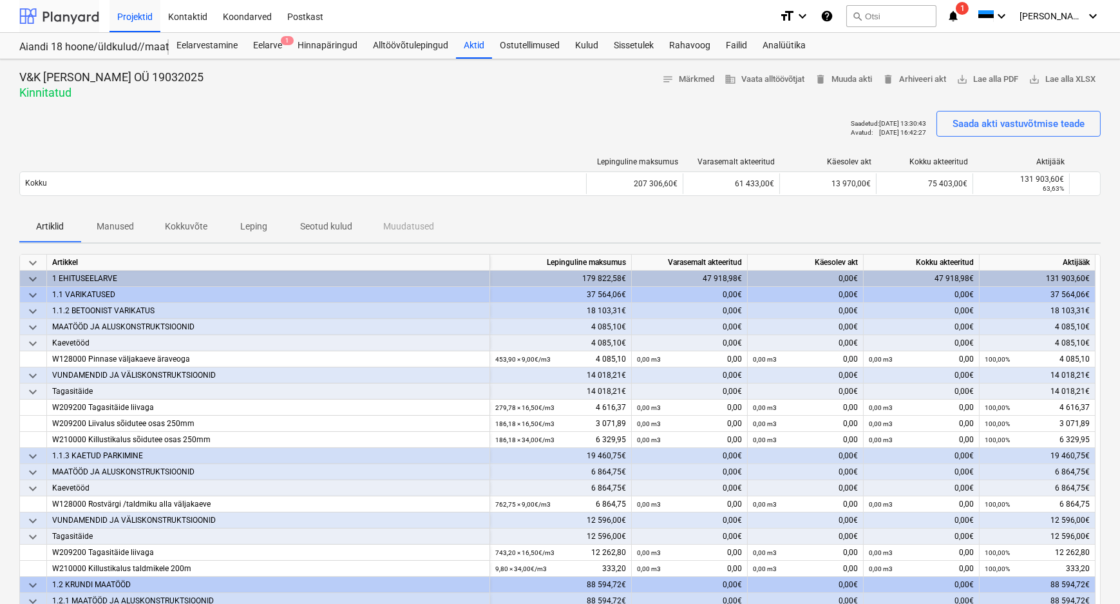
click at [71, 8] on div at bounding box center [59, 16] width 80 height 32
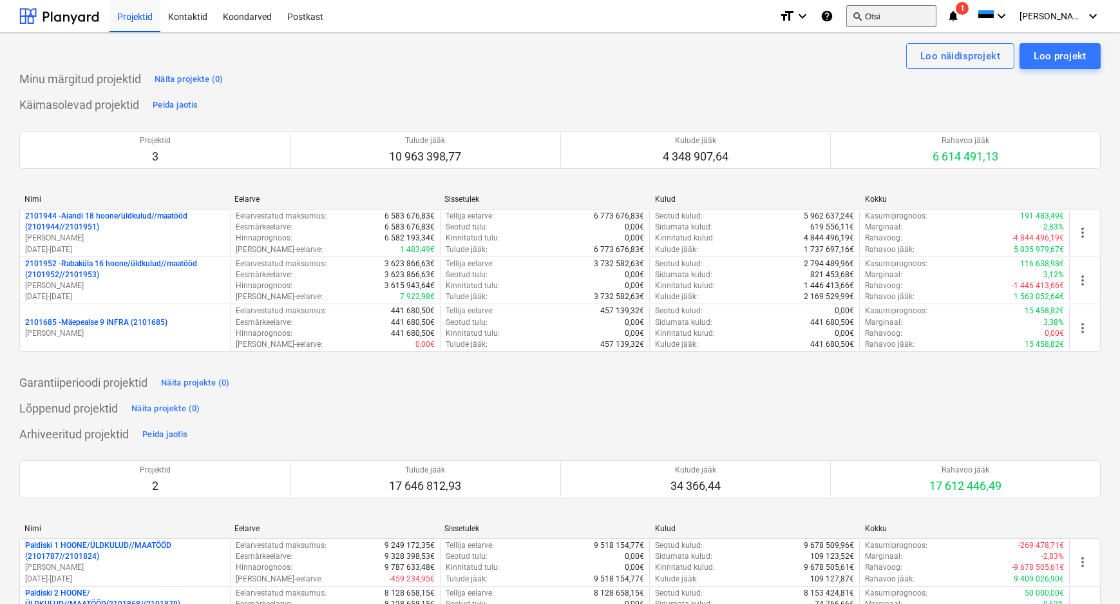
click at [926, 16] on button "search Otsi" at bounding box center [892, 16] width 90 height 22
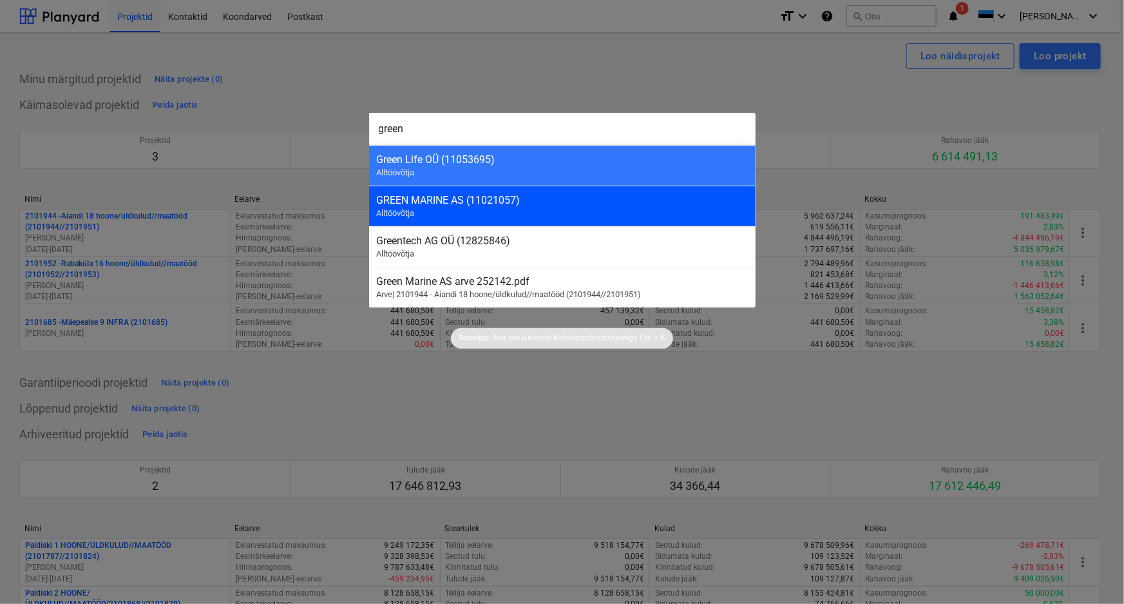
type input "green"
click at [430, 204] on div "GREEN MARINE AS (11021057)" at bounding box center [562, 200] width 371 height 12
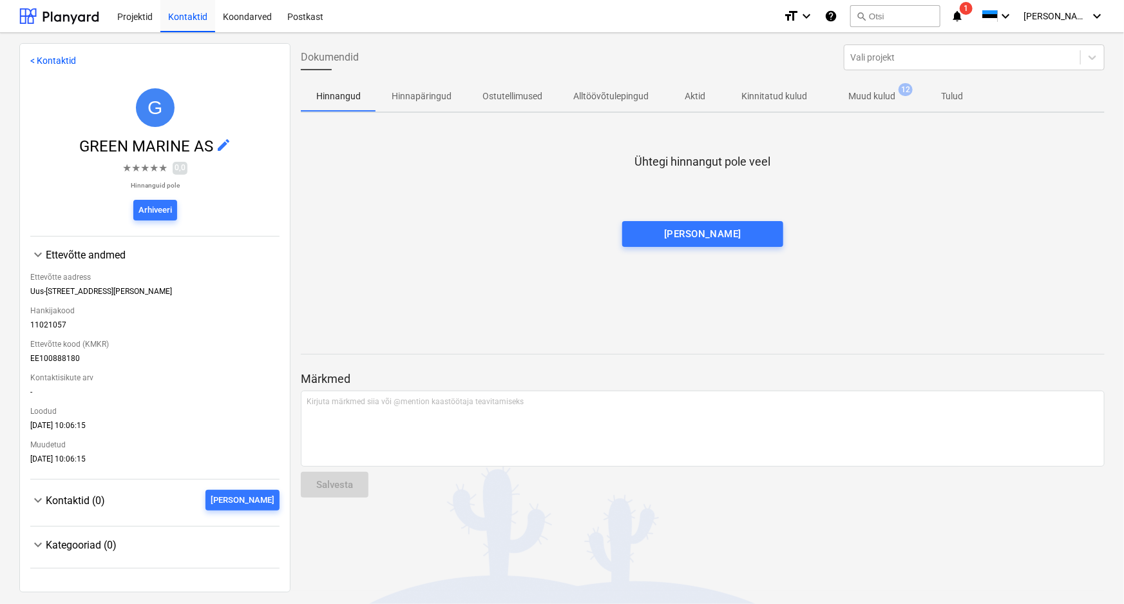
click at [614, 97] on p "Alltöövõtulepingud" at bounding box center [610, 97] width 75 height 14
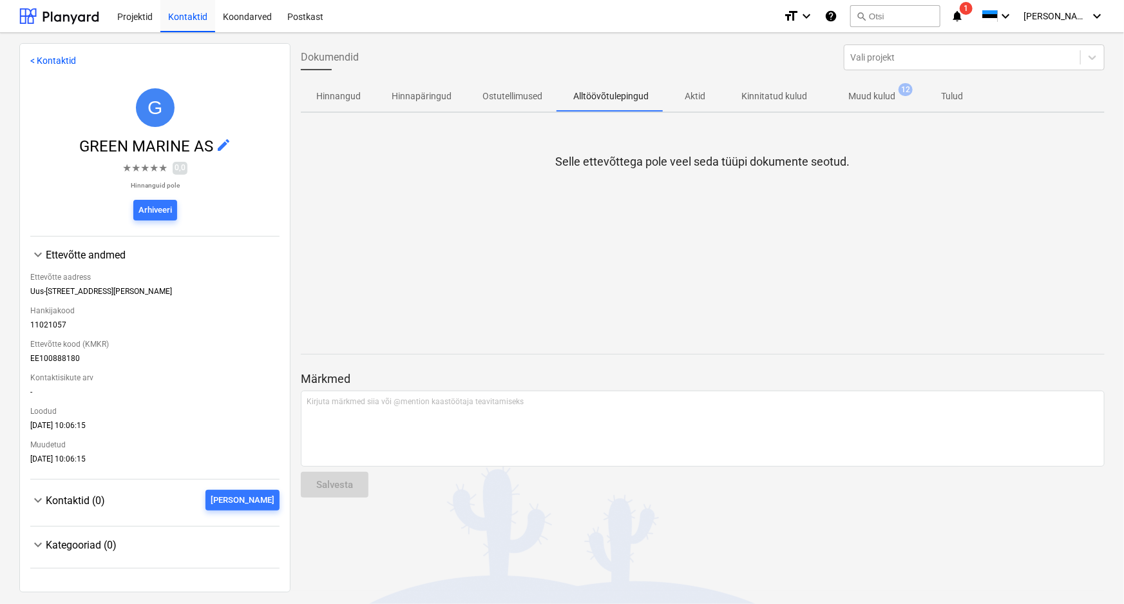
click at [867, 93] on p "Muud kulud" at bounding box center [872, 97] width 47 height 14
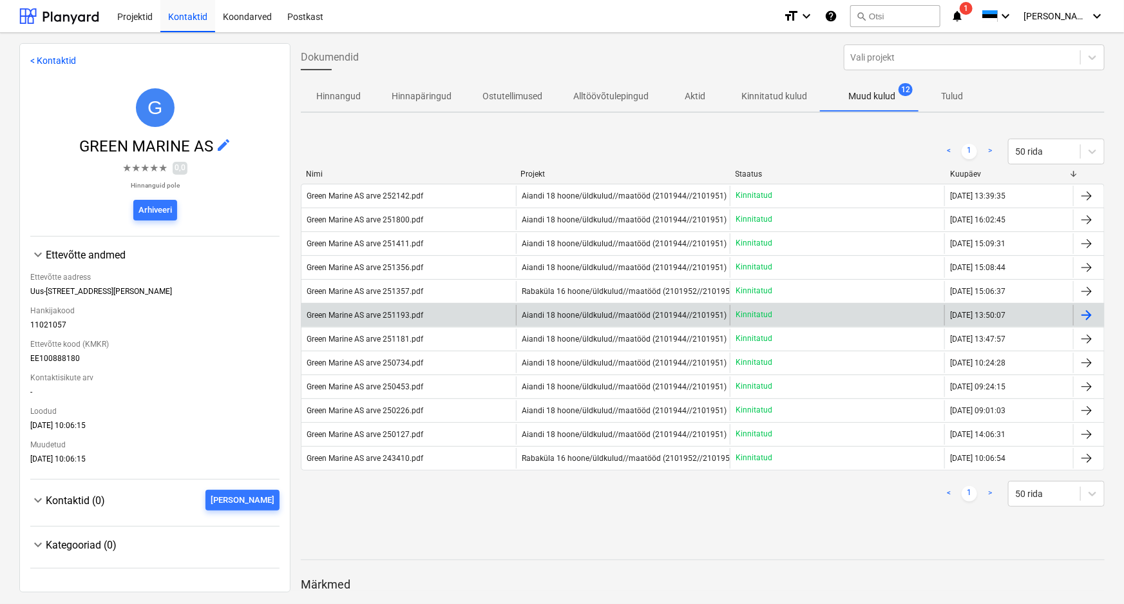
click at [378, 314] on div "Green Marine AS arve 251193.pdf" at bounding box center [365, 315] width 117 height 9
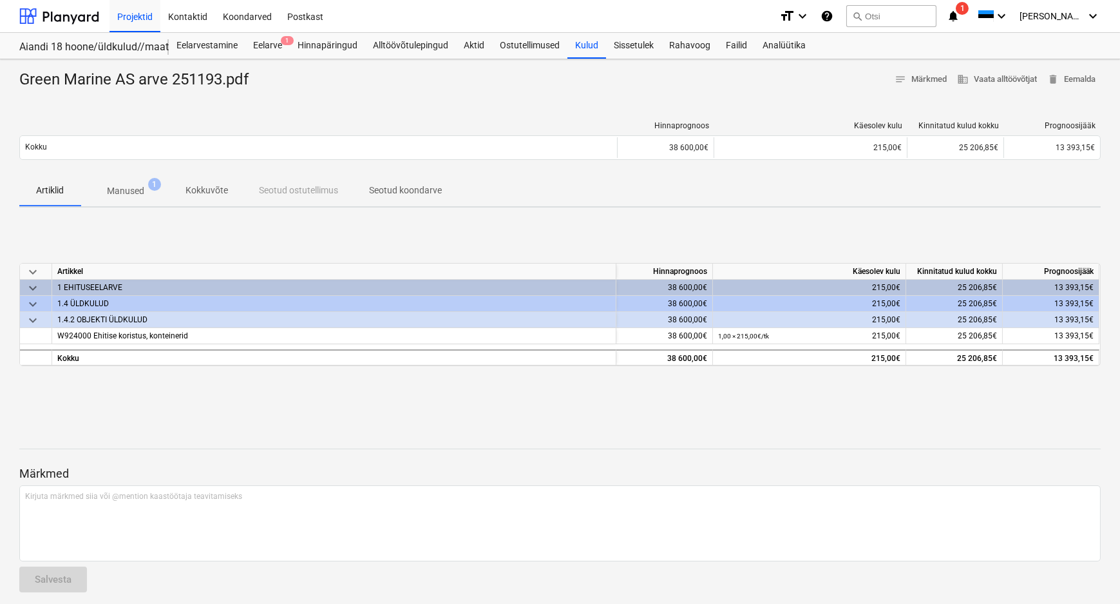
click at [139, 187] on p "Manused" at bounding box center [125, 191] width 37 height 14
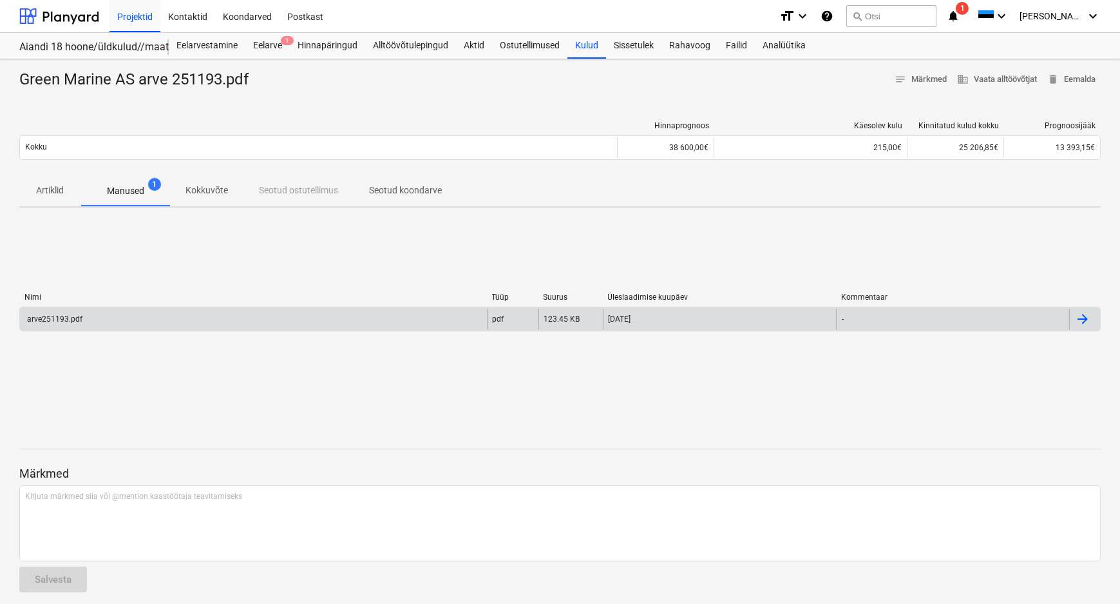
click at [58, 322] on div "arve251193.pdf" at bounding box center [53, 318] width 57 height 9
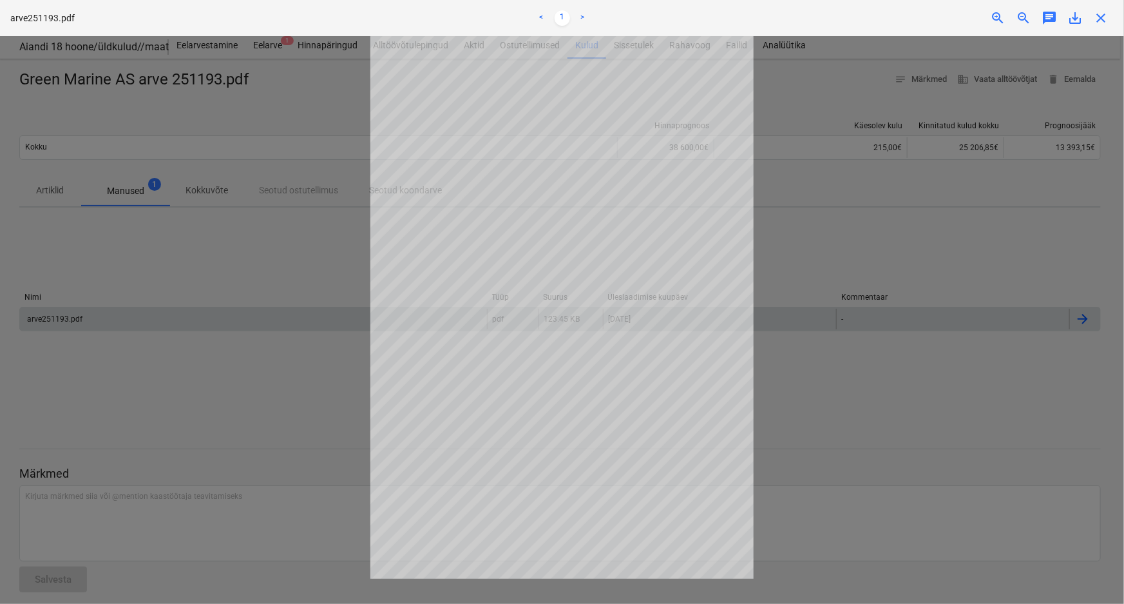
click at [300, 400] on div at bounding box center [562, 320] width 1124 height 568
click at [1099, 19] on span "close" at bounding box center [1100, 17] width 15 height 15
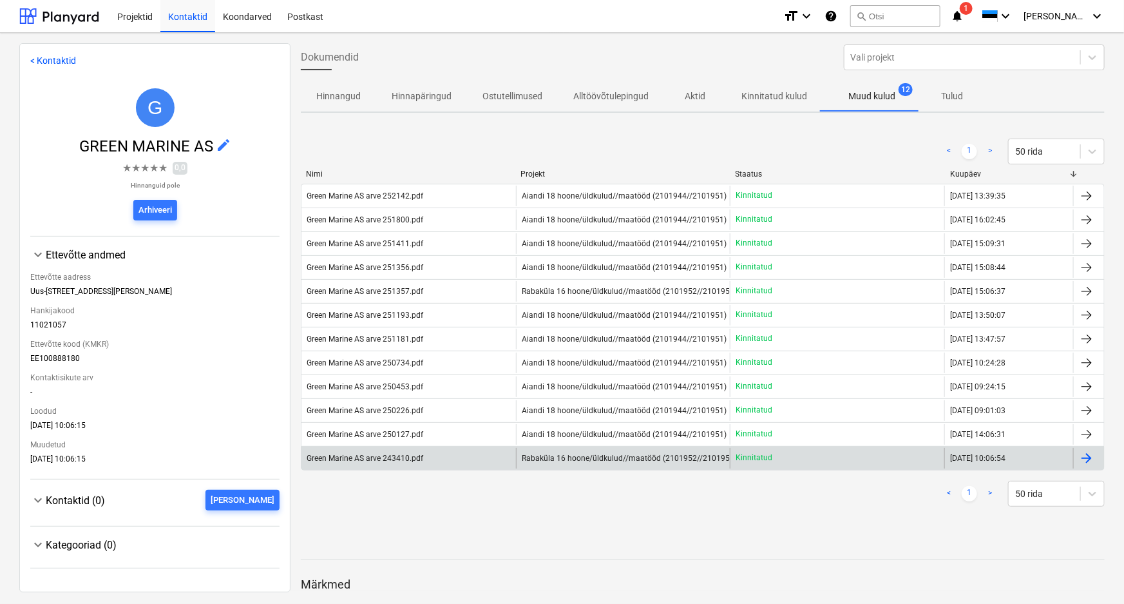
click at [347, 455] on div "Green Marine AS arve 243410.pdf" at bounding box center [365, 458] width 117 height 9
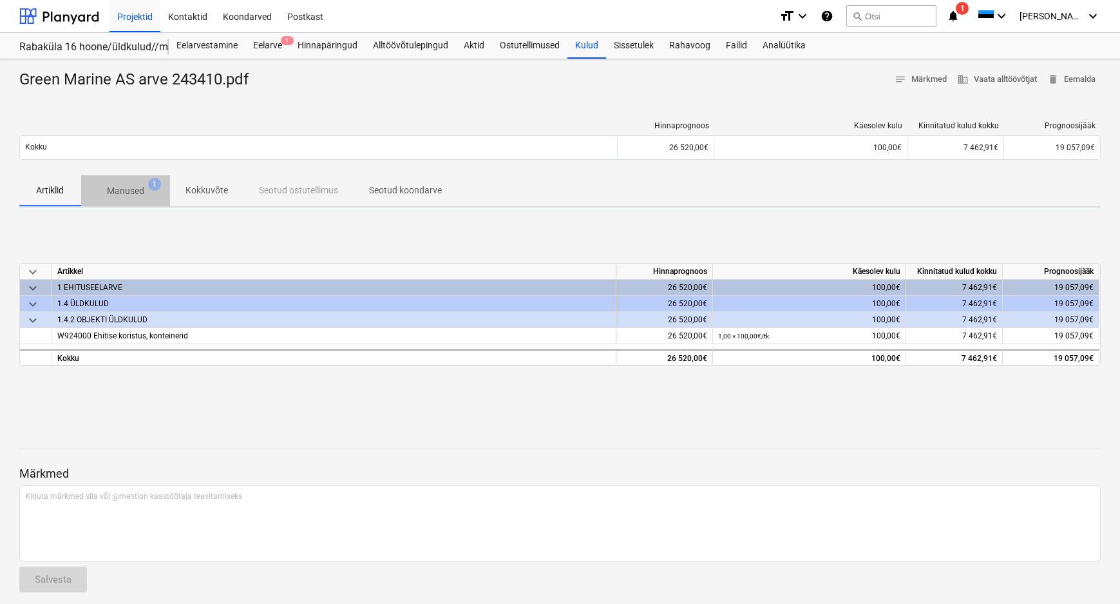
click at [135, 189] on p "Manused" at bounding box center [125, 191] width 37 height 14
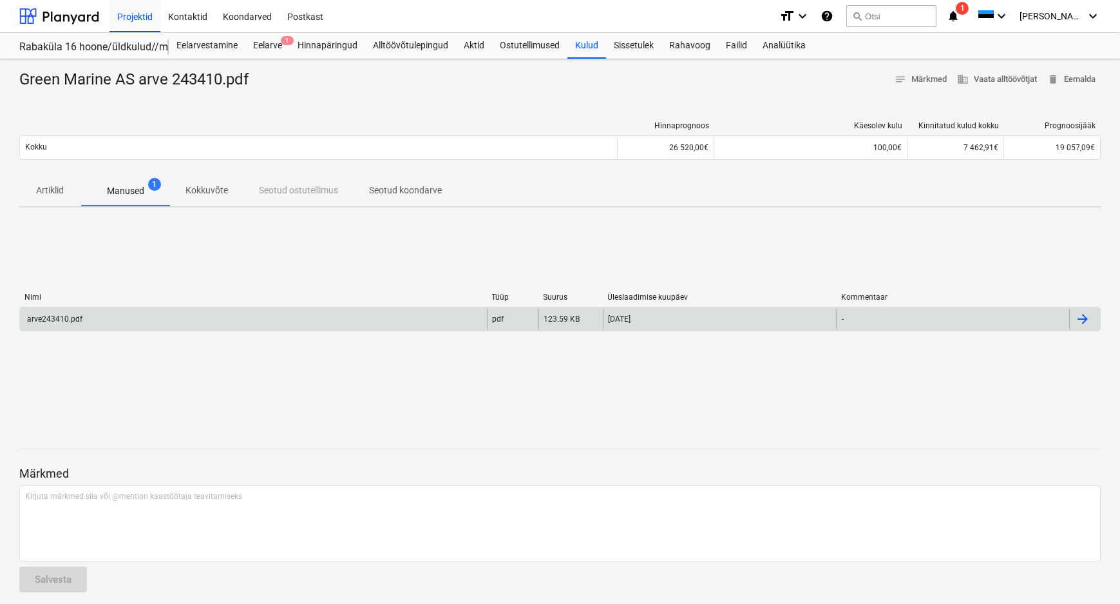
click at [68, 321] on div "arve243410.pdf" at bounding box center [53, 318] width 57 height 9
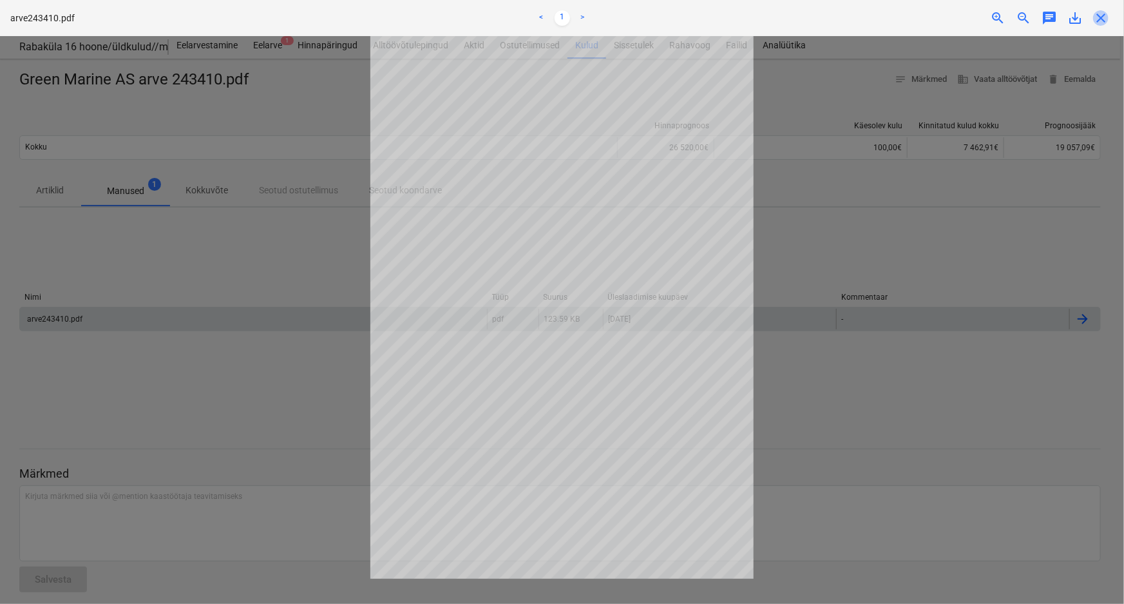
click at [1101, 13] on span "close" at bounding box center [1100, 17] width 15 height 15
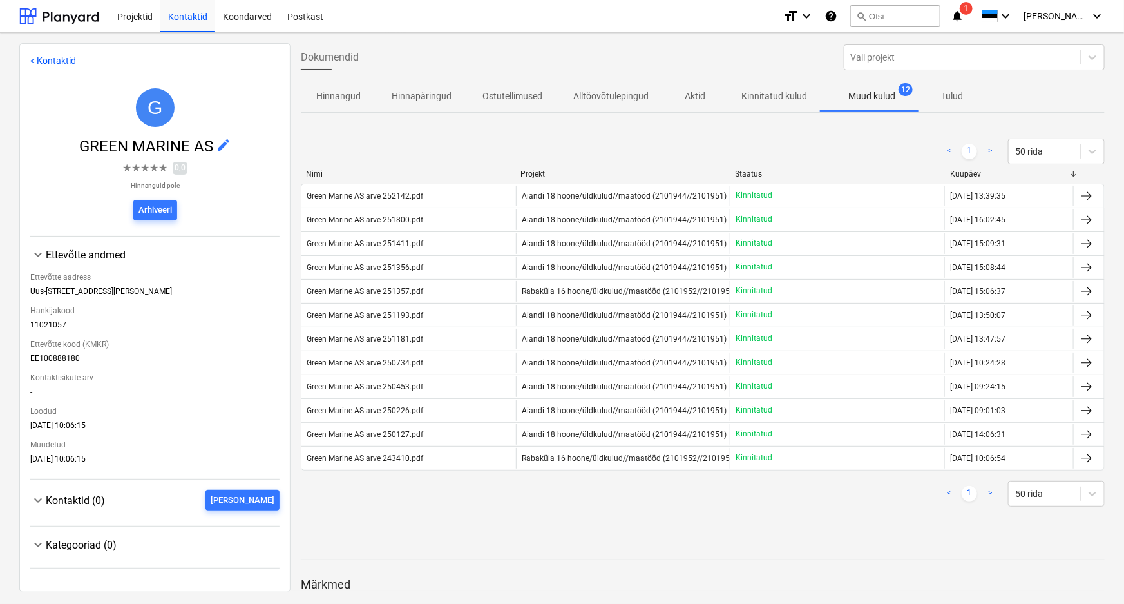
click at [964, 13] on icon "notifications" at bounding box center [957, 15] width 13 height 15
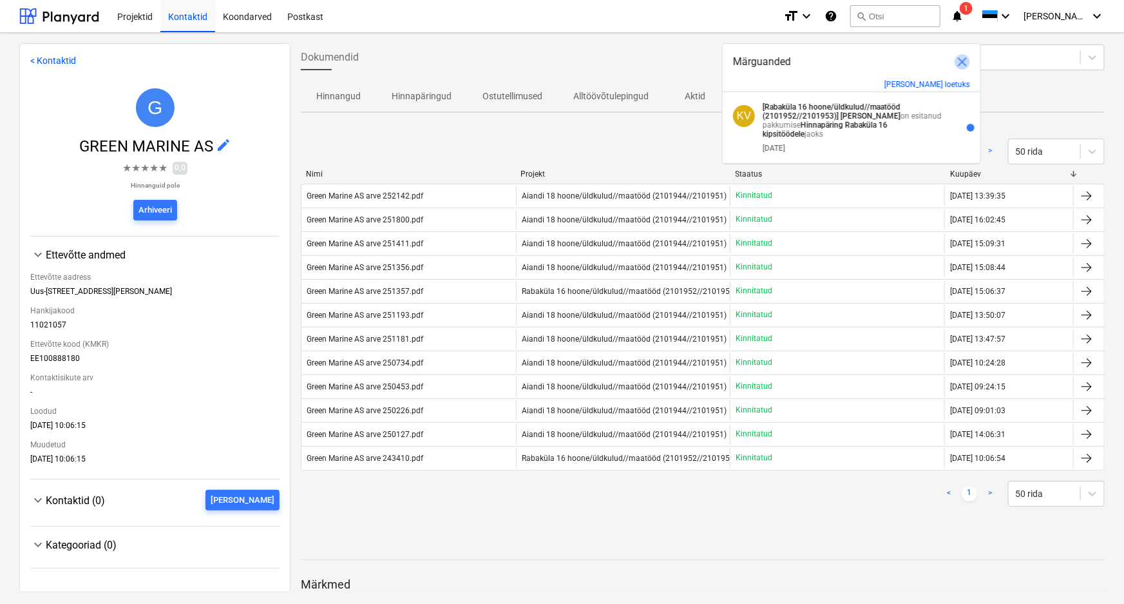
click at [963, 59] on span "close" at bounding box center [962, 61] width 15 height 15
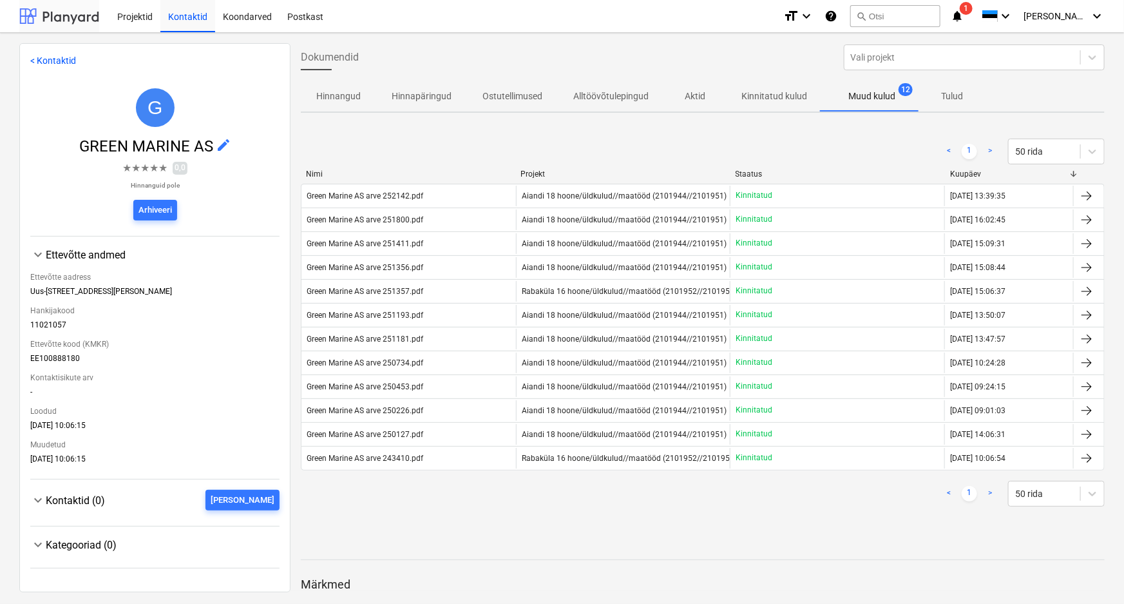
click at [59, 14] on div at bounding box center [59, 16] width 80 height 32
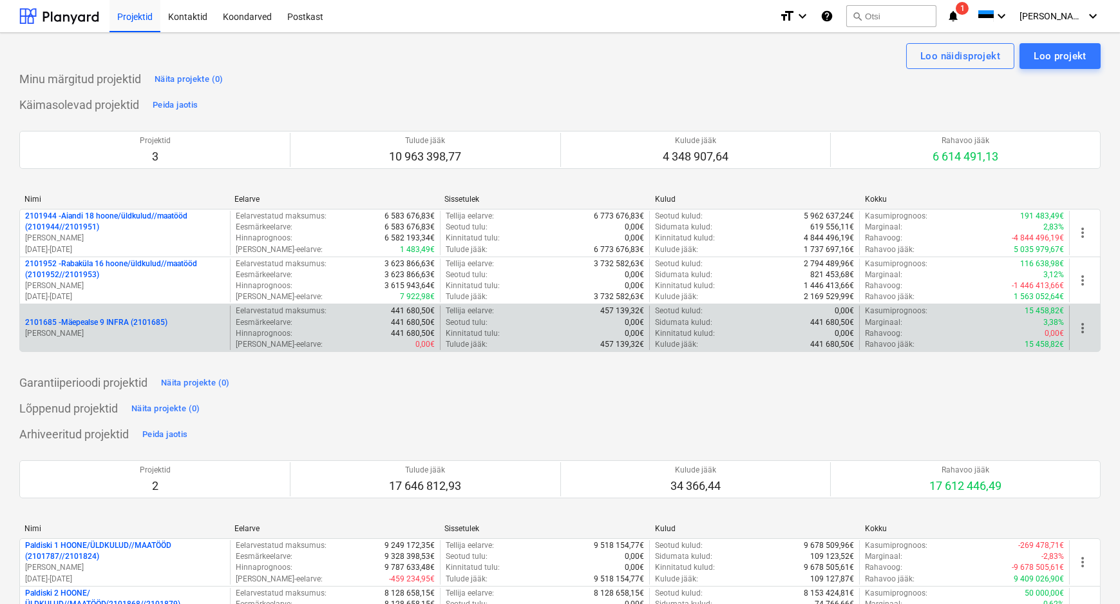
scroll to position [55, 0]
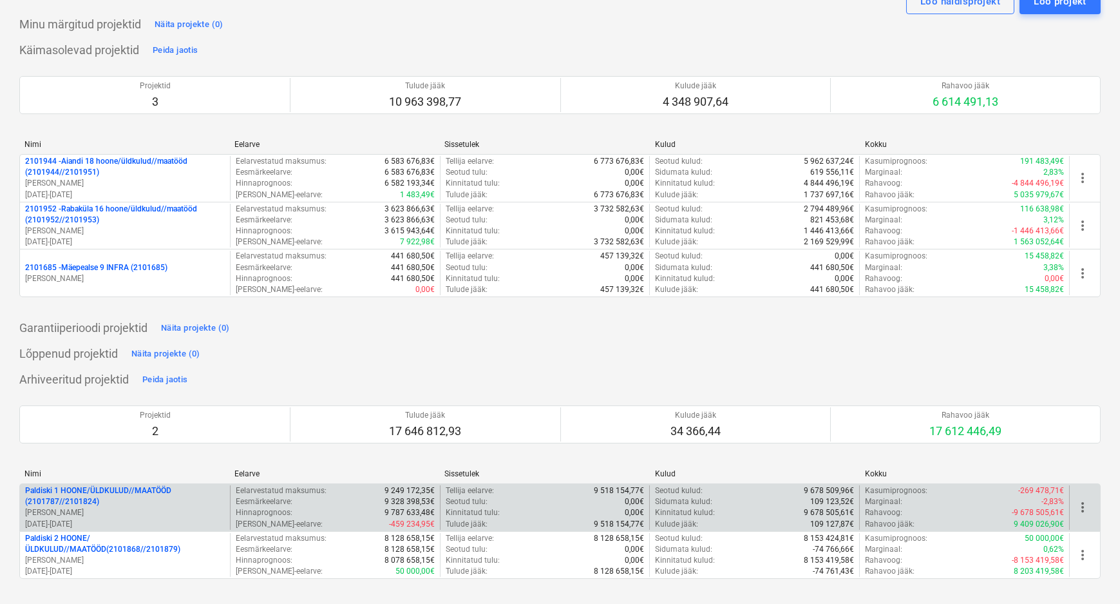
click at [88, 505] on p "Paldiski 1 HOONE/ÜLDKULUD//MAATÖÖD (2101787//2101824)" at bounding box center [125, 496] width 200 height 22
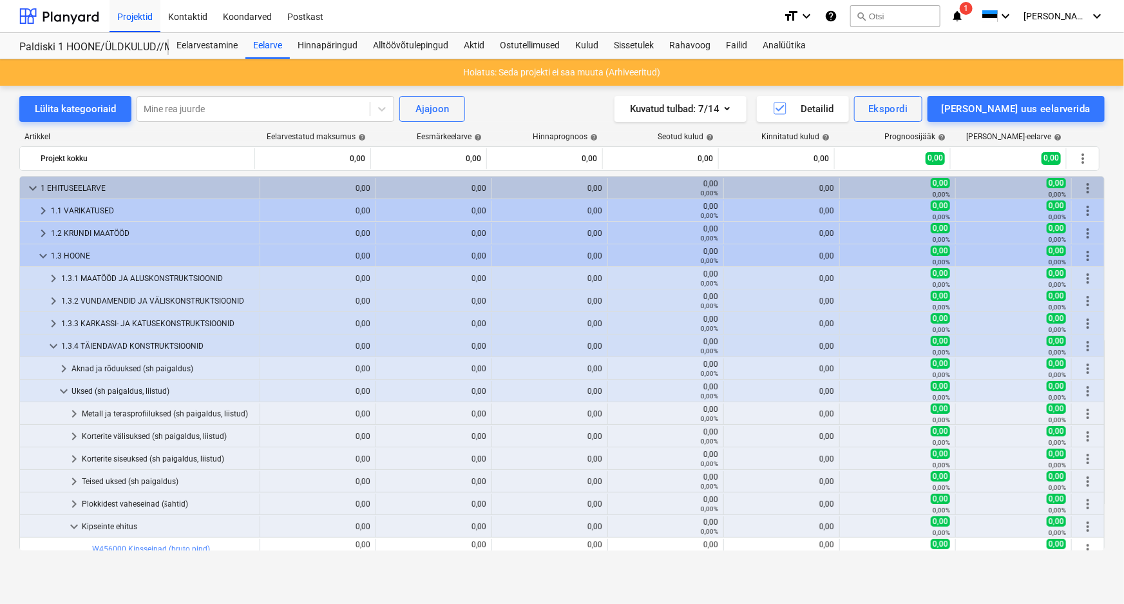
scroll to position [423, 0]
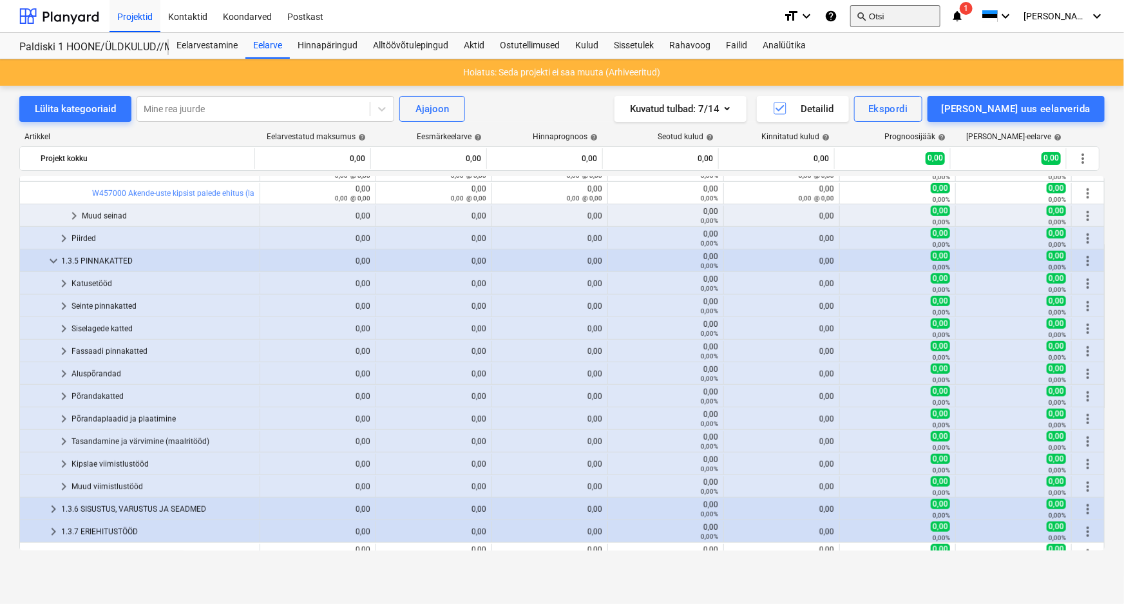
click at [919, 12] on button "search Otsi" at bounding box center [895, 16] width 90 height 22
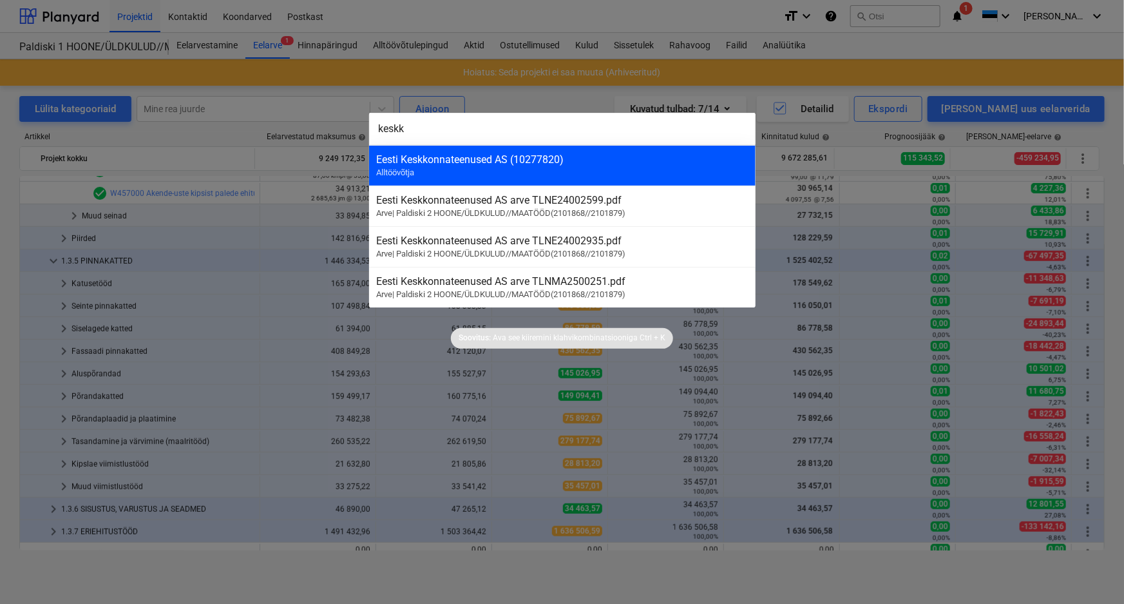
type input "keskk"
click at [474, 161] on div "Eesti Keskkonnateenused AS (10277820)" at bounding box center [562, 159] width 371 height 12
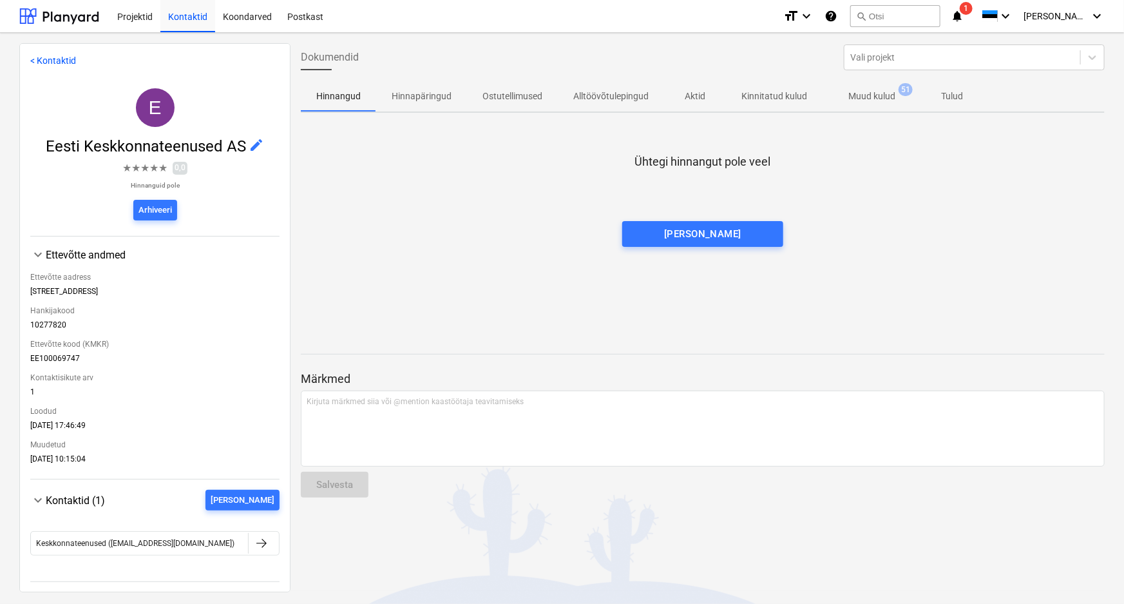
click at [439, 92] on p "Hinnapäringud" at bounding box center [422, 97] width 60 height 14
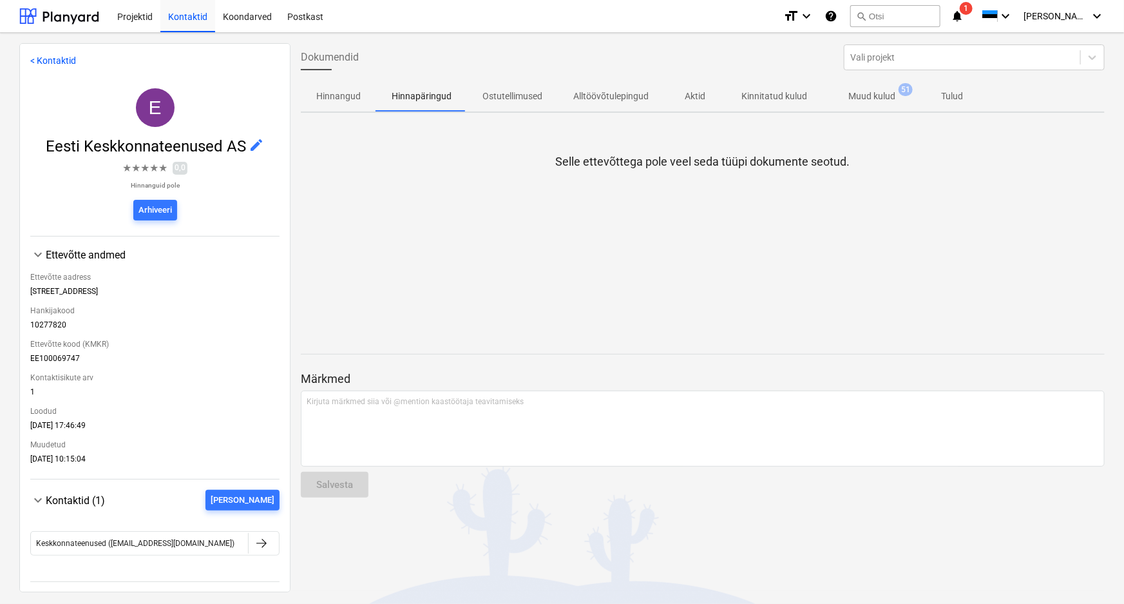
click at [621, 91] on p "Alltöövõtulepingud" at bounding box center [610, 97] width 75 height 14
click at [951, 95] on p "Tulud" at bounding box center [952, 97] width 31 height 14
click at [867, 99] on p "Muud kulud" at bounding box center [872, 97] width 47 height 14
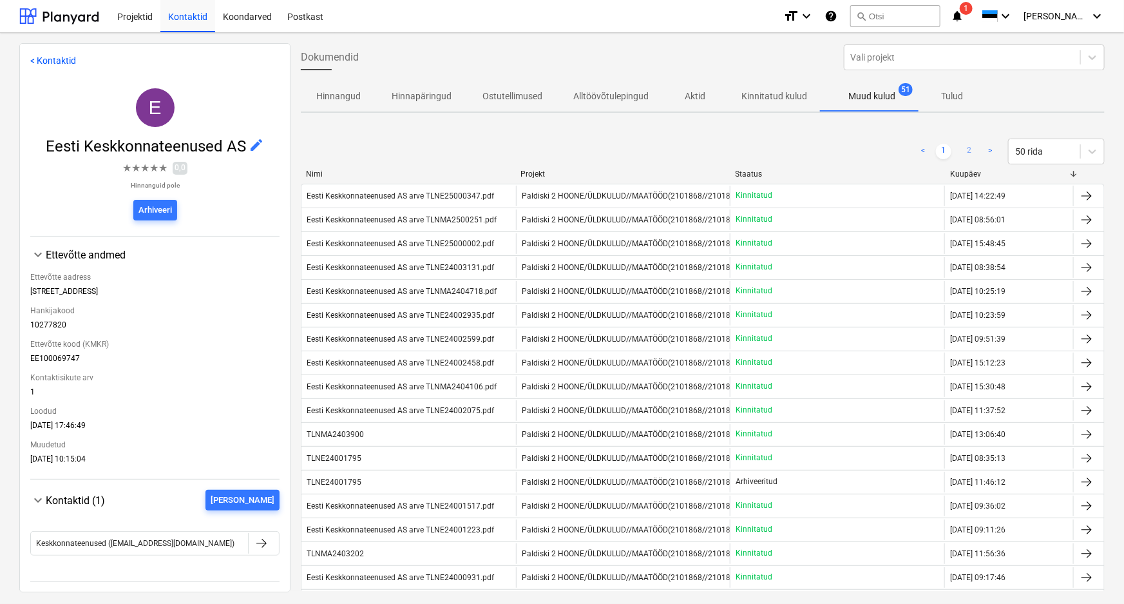
click at [964, 148] on link "2" at bounding box center [969, 151] width 15 height 15
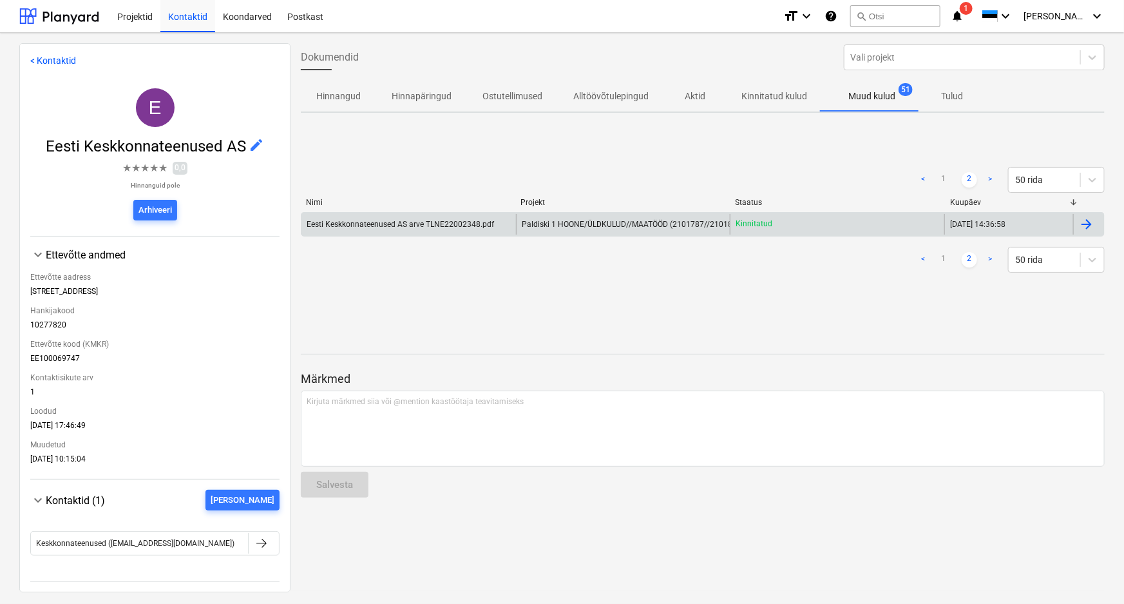
click at [454, 222] on div "Eesti Keskkonnateenused AS arve TLNE22002348.pdf" at bounding box center [400, 224] width 187 height 9
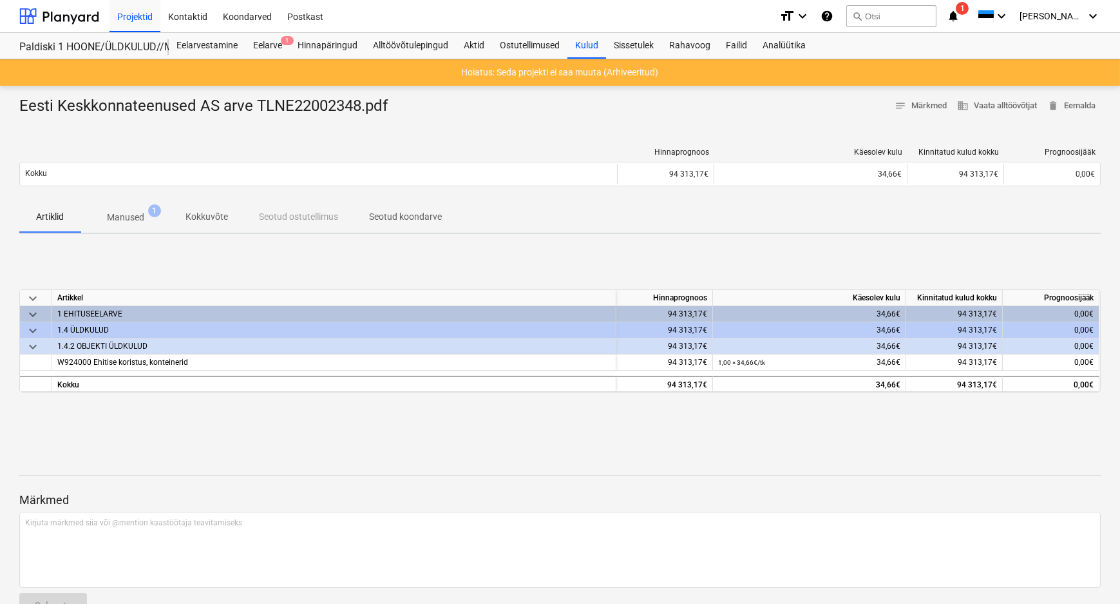
click at [131, 214] on p "Manused" at bounding box center [125, 218] width 37 height 14
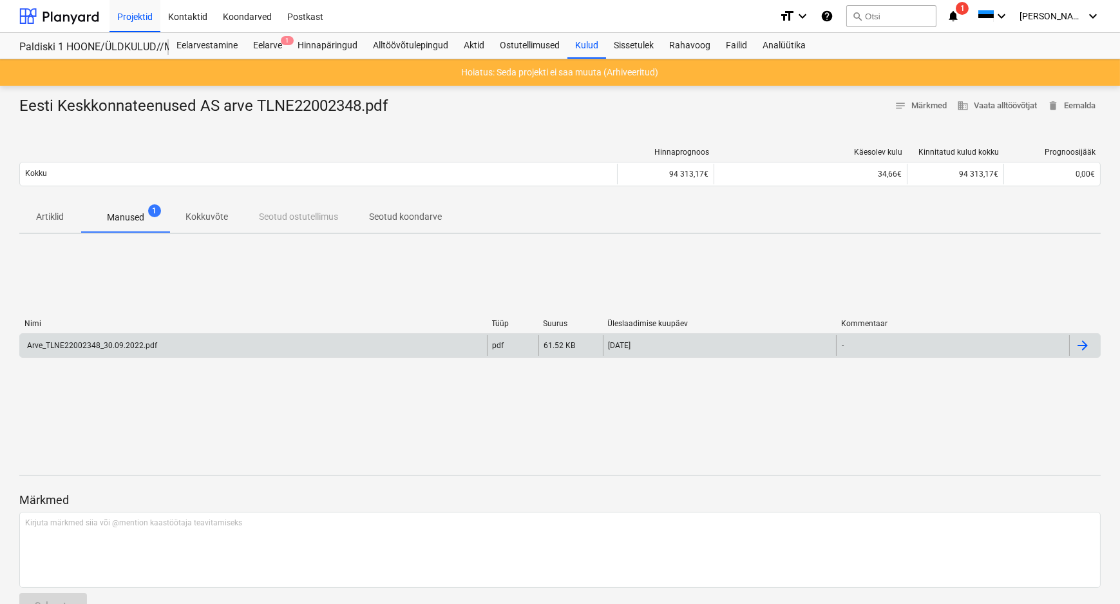
click at [122, 346] on div "Arve_TLNE22002348_30.09.2022.pdf" at bounding box center [91, 345] width 132 height 9
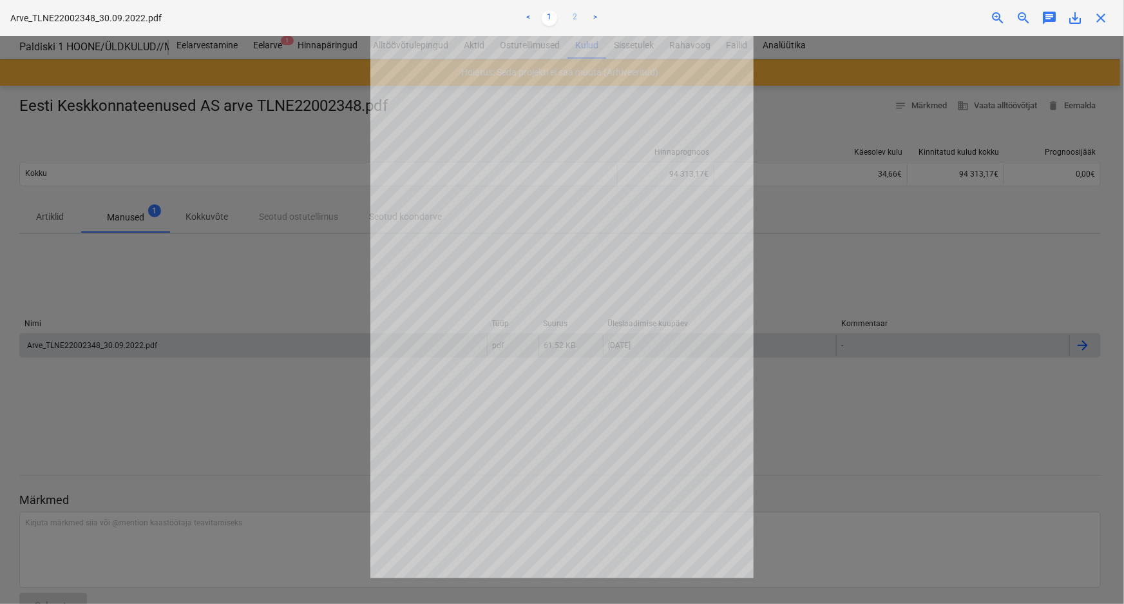
click at [573, 16] on link "2" at bounding box center [575, 17] width 15 height 15
click at [548, 13] on link "1" at bounding box center [549, 17] width 15 height 15
click at [1102, 17] on span "close" at bounding box center [1100, 17] width 15 height 15
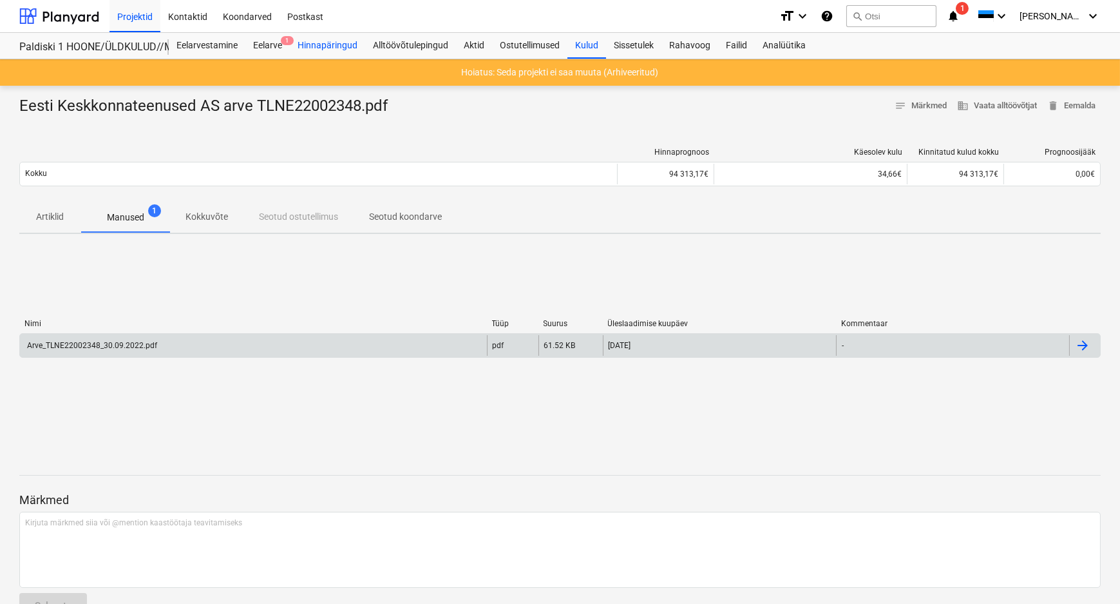
click at [316, 44] on div "Hinnapäringud" at bounding box center [327, 46] width 75 height 26
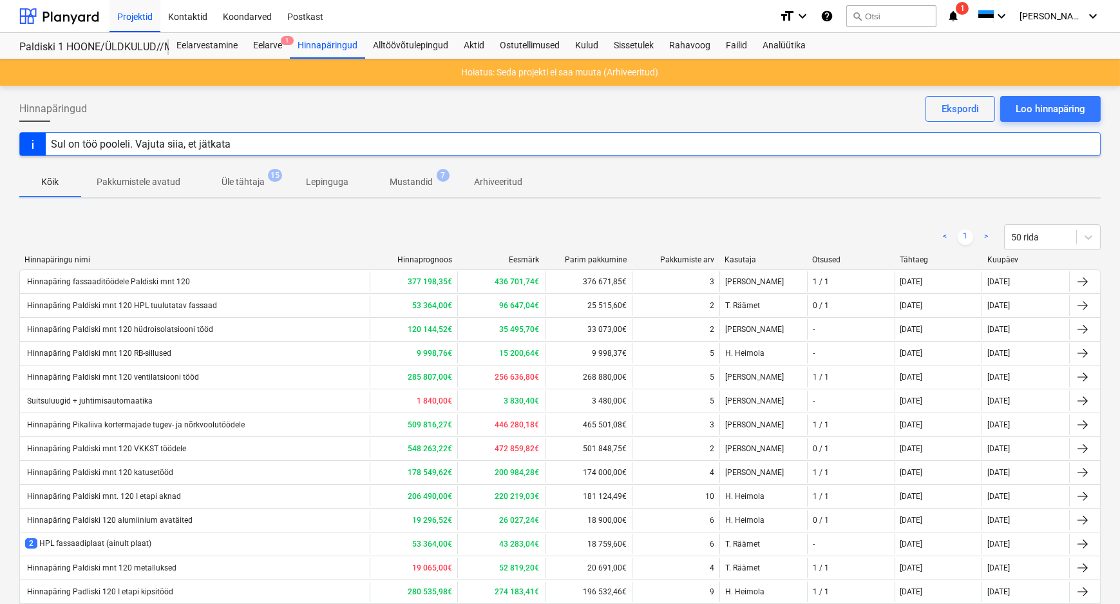
click at [207, 140] on div "Sul on töö pooleli. Vajuta siia, et jätkata" at bounding box center [141, 144] width 180 height 12
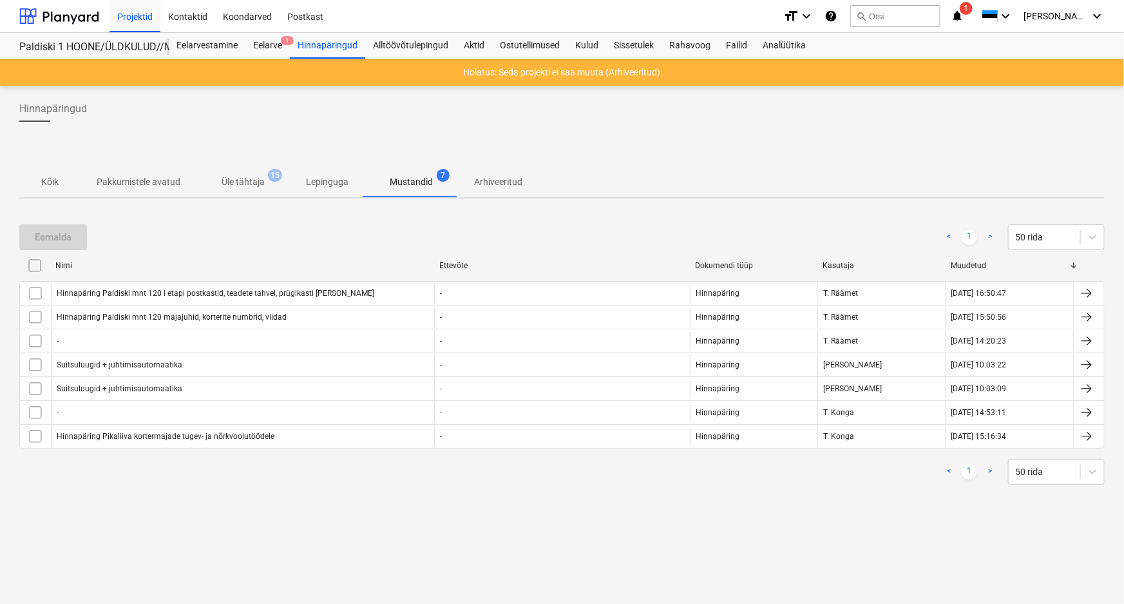
click at [50, 177] on p "Kõik" at bounding box center [50, 182] width 31 height 14
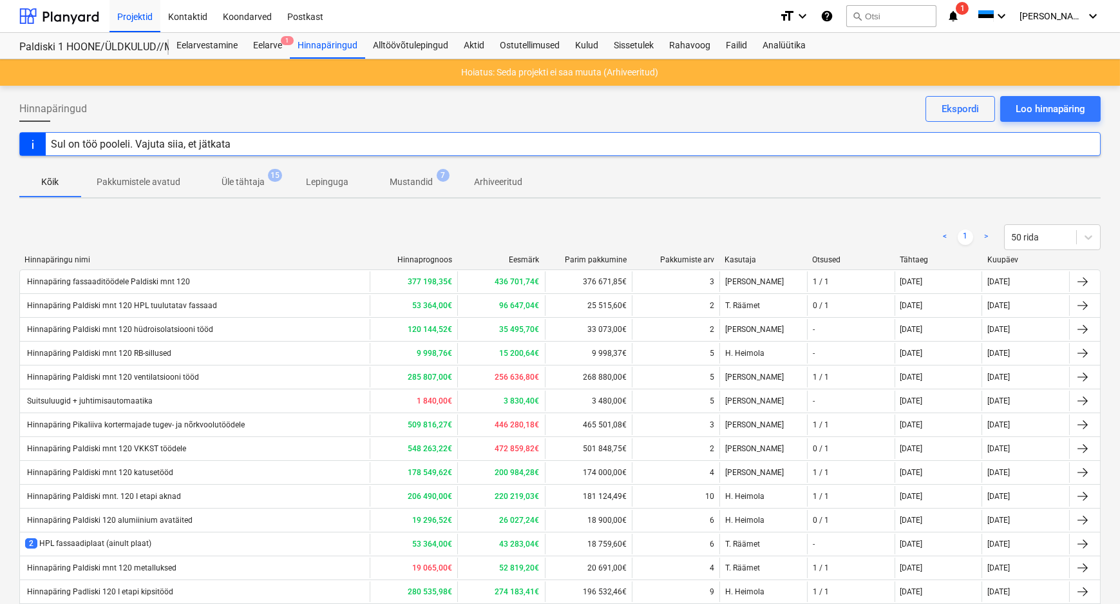
click at [411, 175] on p "Mustandid" at bounding box center [411, 182] width 43 height 14
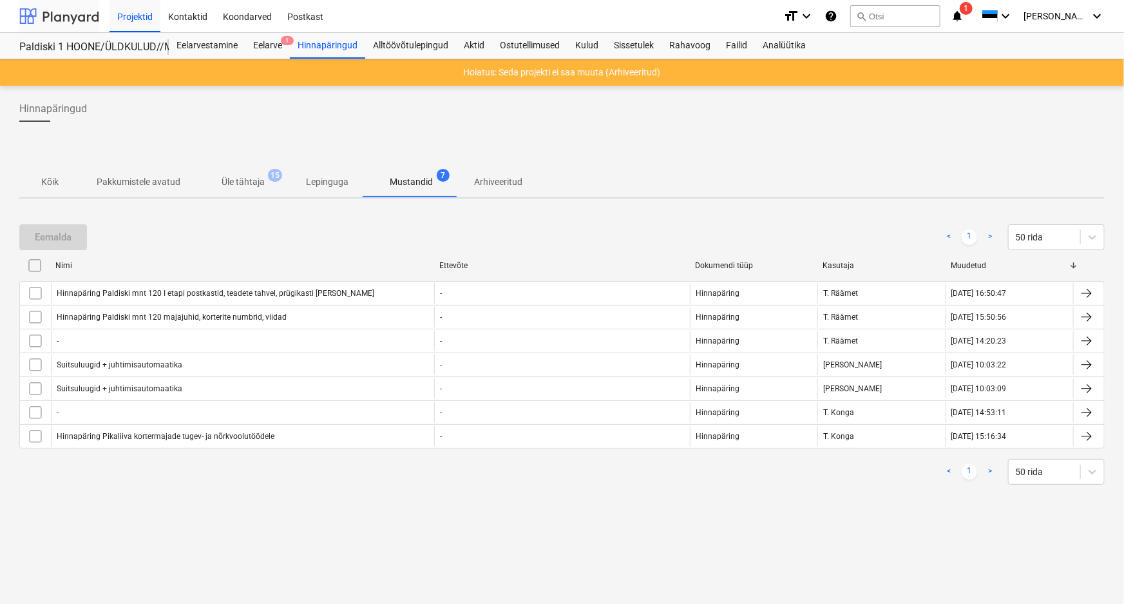
click at [66, 21] on div at bounding box center [59, 16] width 80 height 32
